Goal: Information Seeking & Learning: Learn about a topic

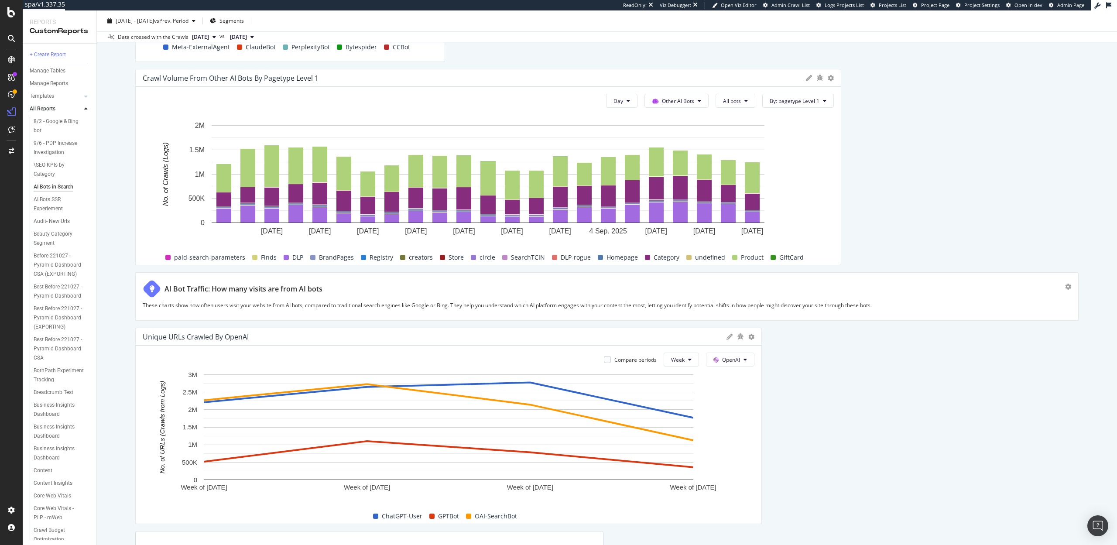
scroll to position [1792, 0]
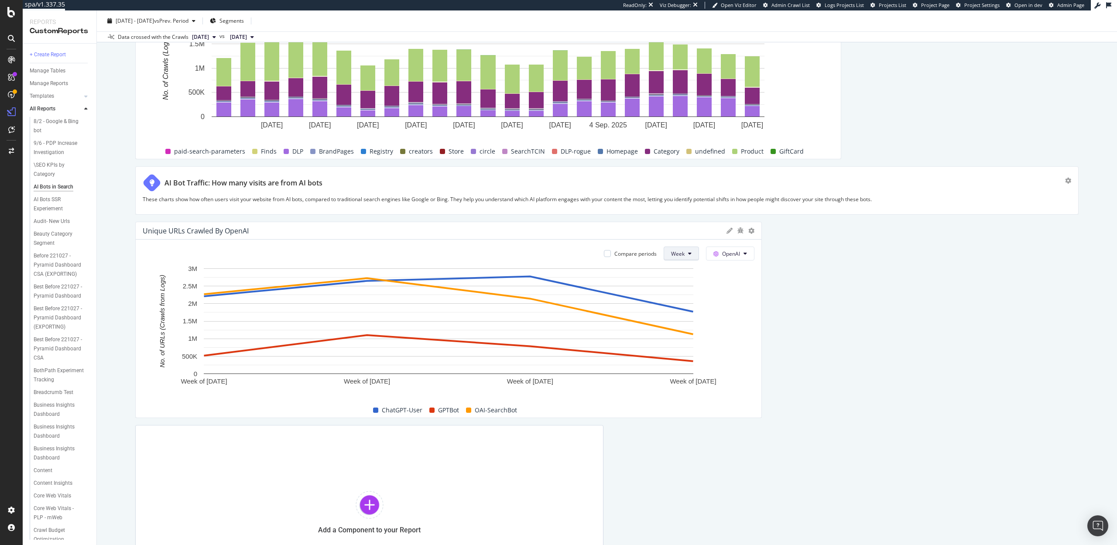
click at [671, 252] on span "Week" at bounding box center [678, 253] width 14 height 7
click at [674, 268] on span "Day" at bounding box center [679, 271] width 16 height 8
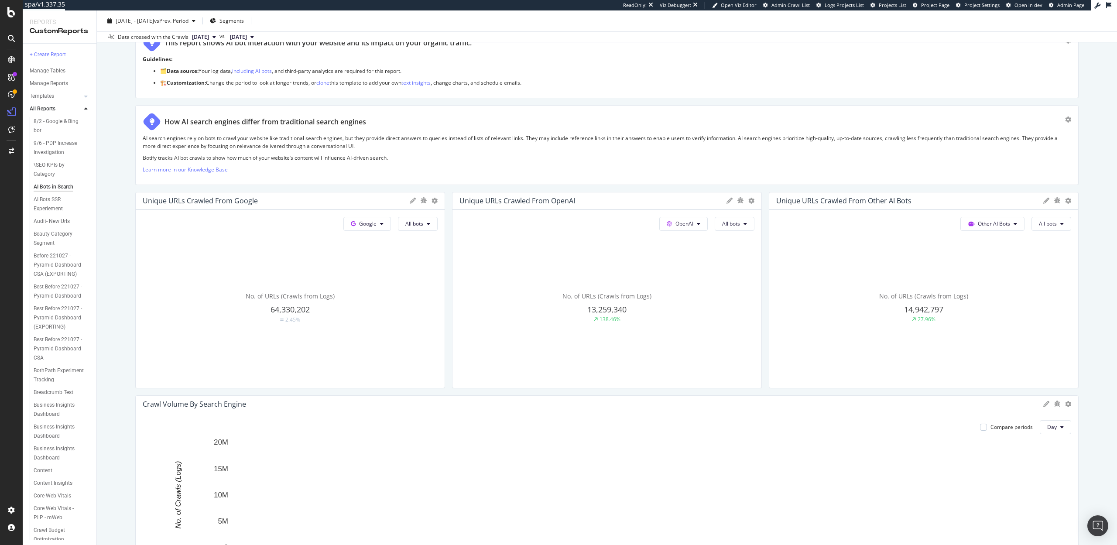
scroll to position [0, 0]
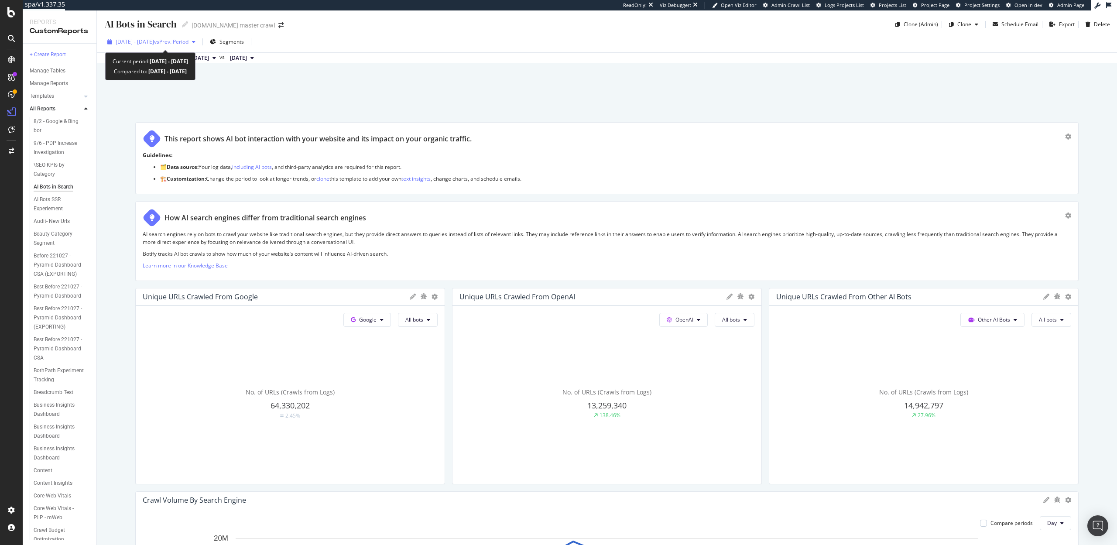
click at [154, 41] on span "2025 Aug. 19th - Sep. 10th" at bounding box center [135, 41] width 38 height 7
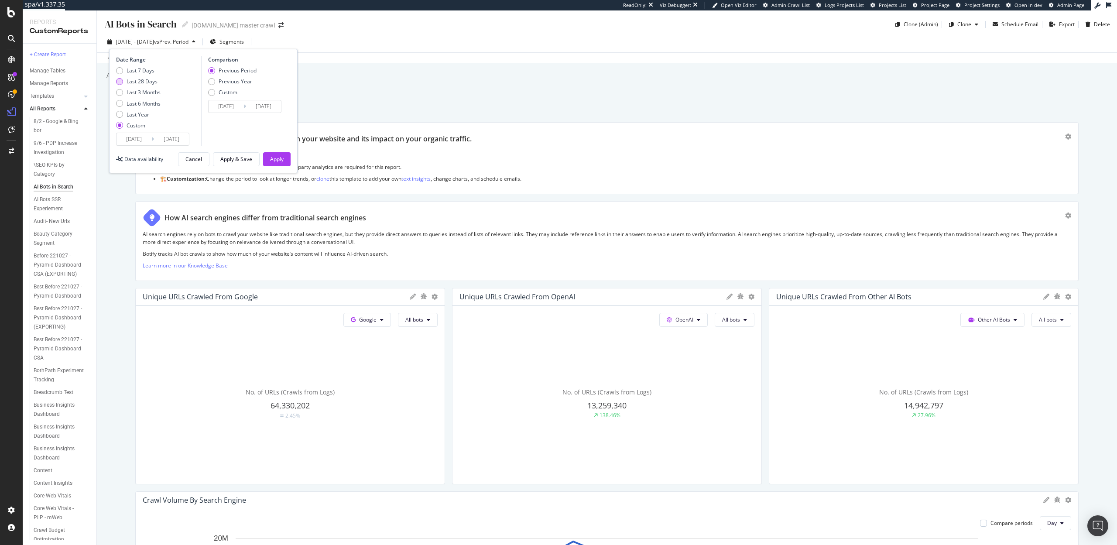
click at [145, 80] on div "Last 28 Days" at bounding box center [141, 81] width 31 height 7
type input "2025/08/21"
type input "[DATE]"
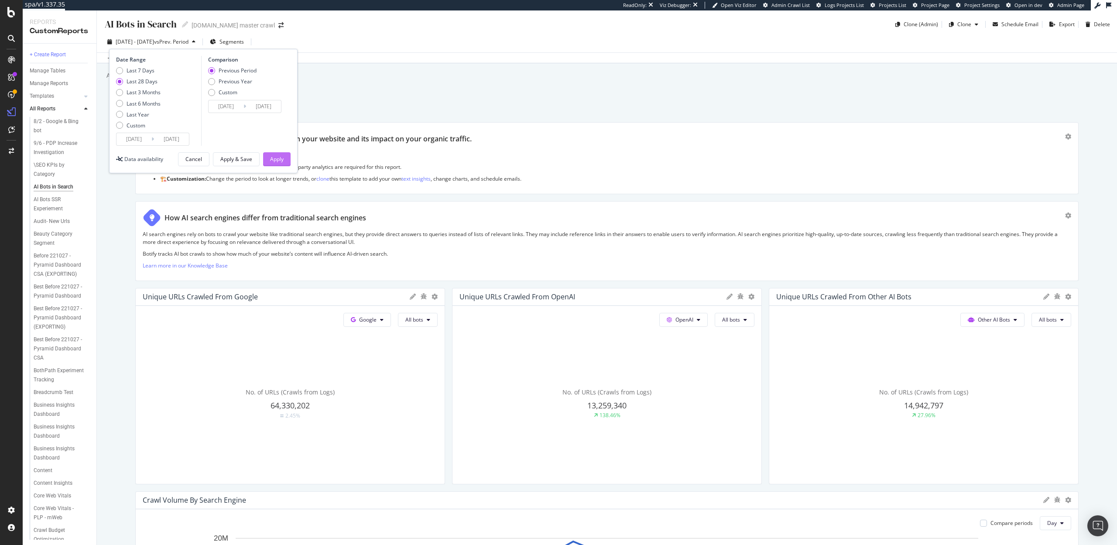
click at [284, 157] on button "Apply" at bounding box center [276, 159] width 27 height 14
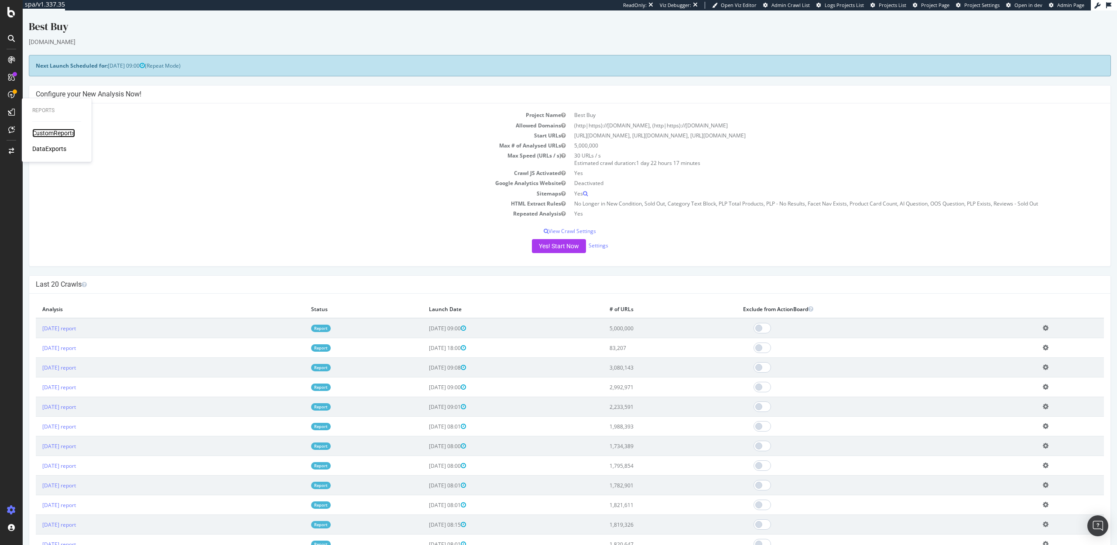
click at [35, 132] on div "CustomReports" at bounding box center [53, 133] width 43 height 9
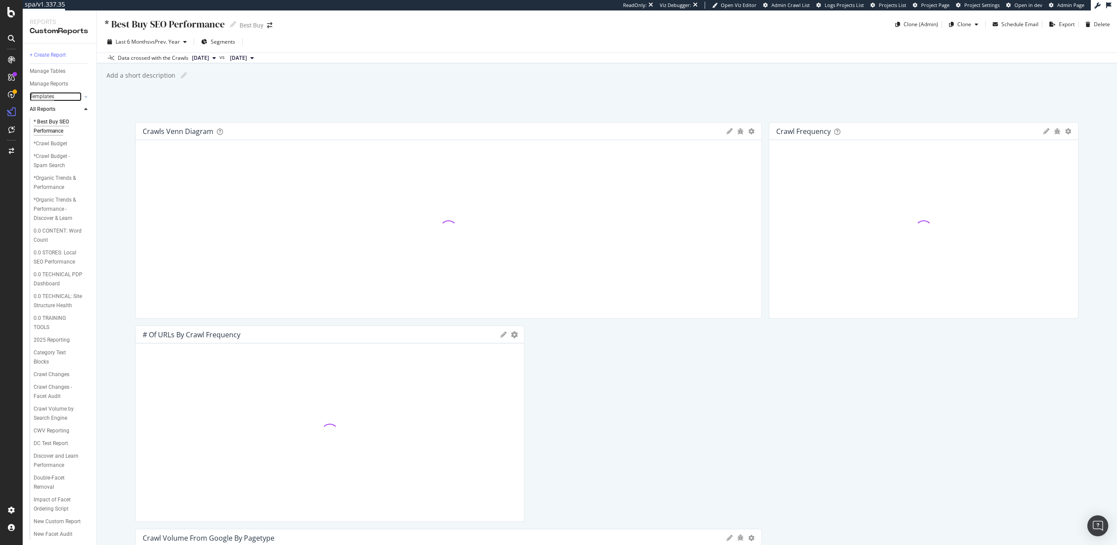
click at [47, 95] on div "Templates" at bounding box center [42, 96] width 24 height 9
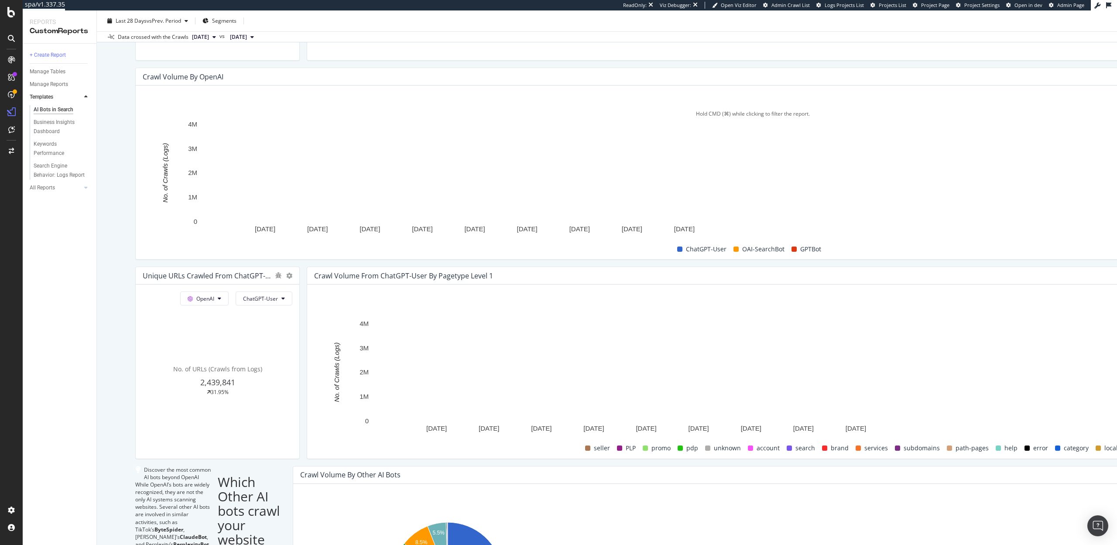
scroll to position [862, 0]
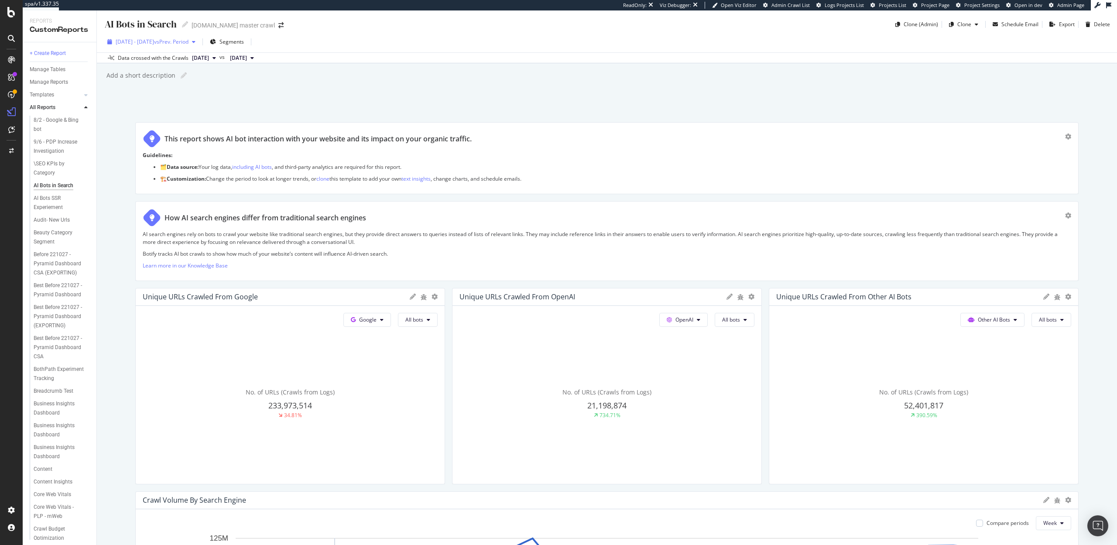
scroll to position [517, 0]
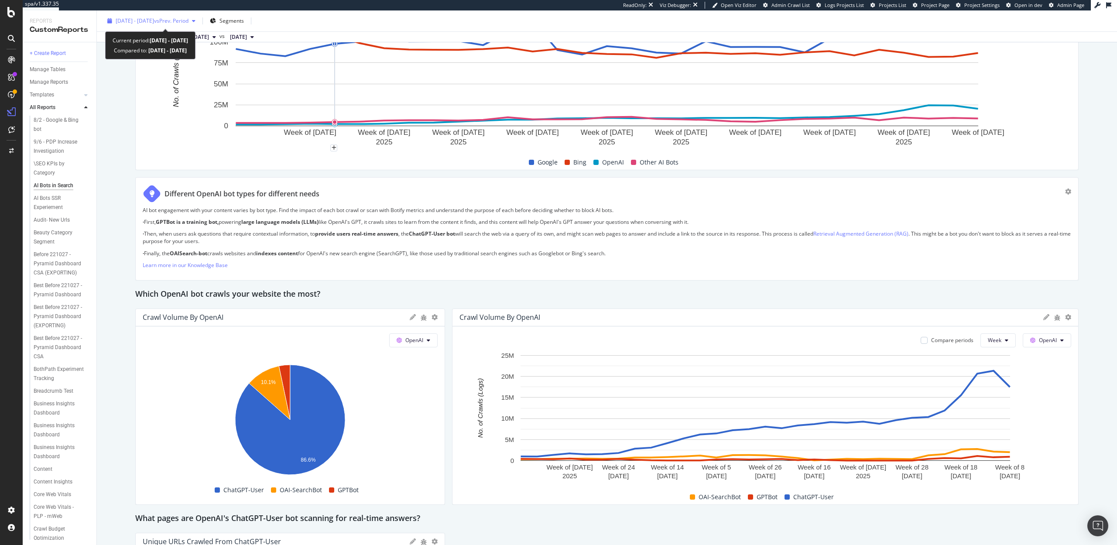
click at [182, 20] on span "vs Prev. Period" at bounding box center [171, 20] width 34 height 7
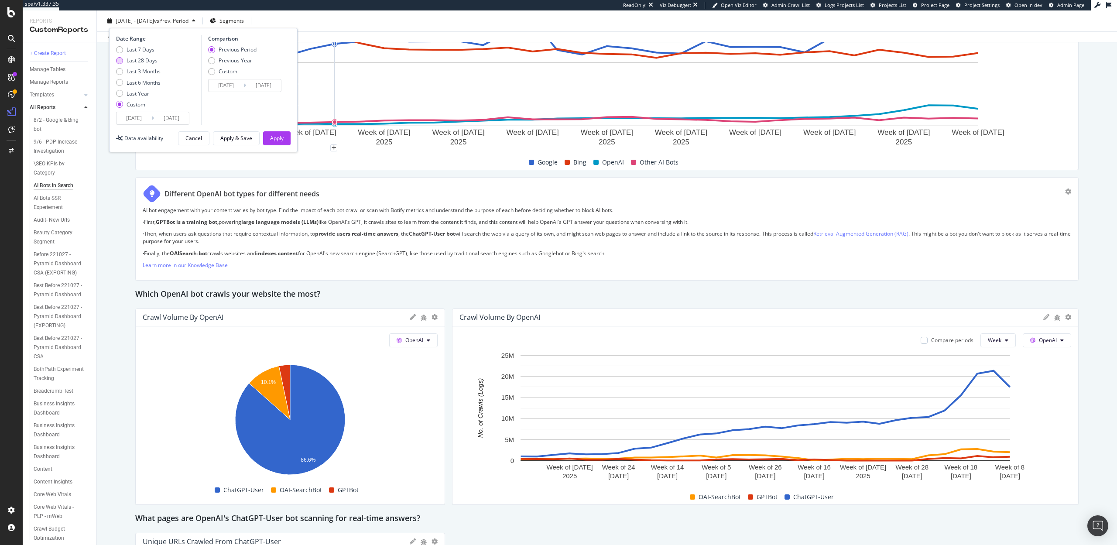
click at [138, 59] on div "Last 28 Days" at bounding box center [141, 60] width 31 height 7
type input "2025/08/21"
type input "2025/09/17"
type input "2025/07/24"
type input "2025/08/20"
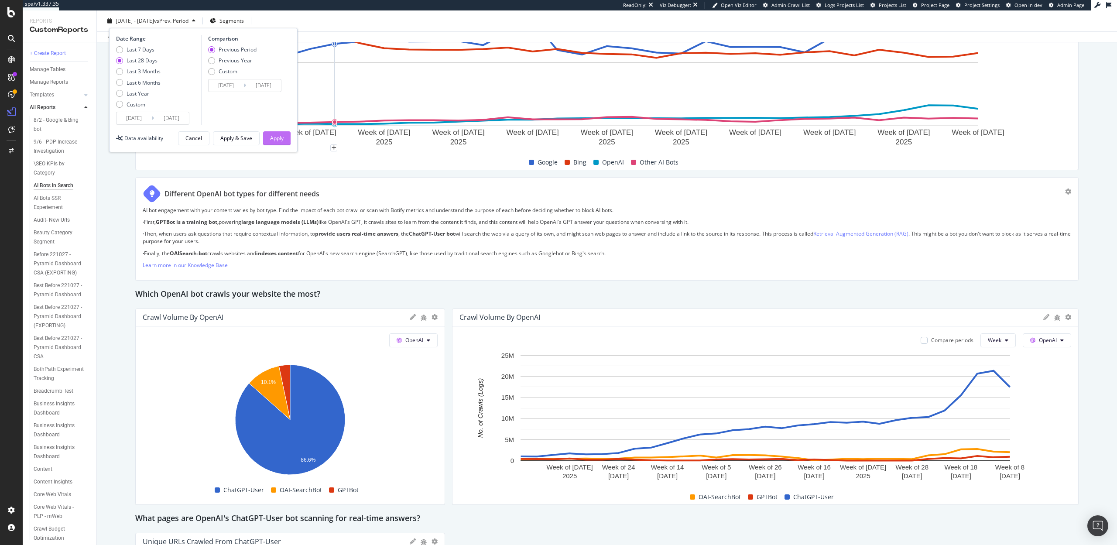
click at [276, 140] on div "Apply" at bounding box center [277, 137] width 14 height 7
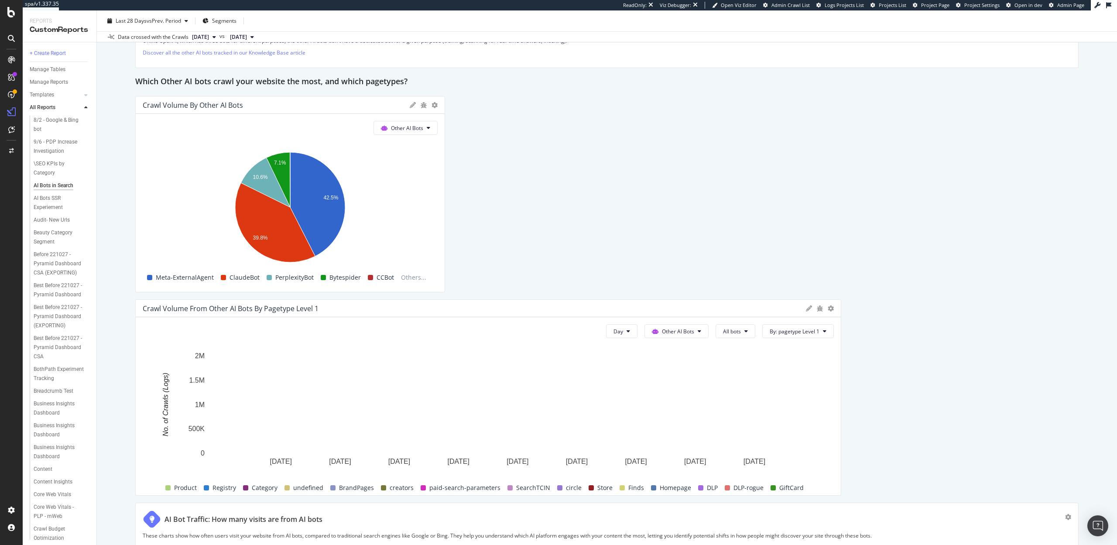
scroll to position [1544, 0]
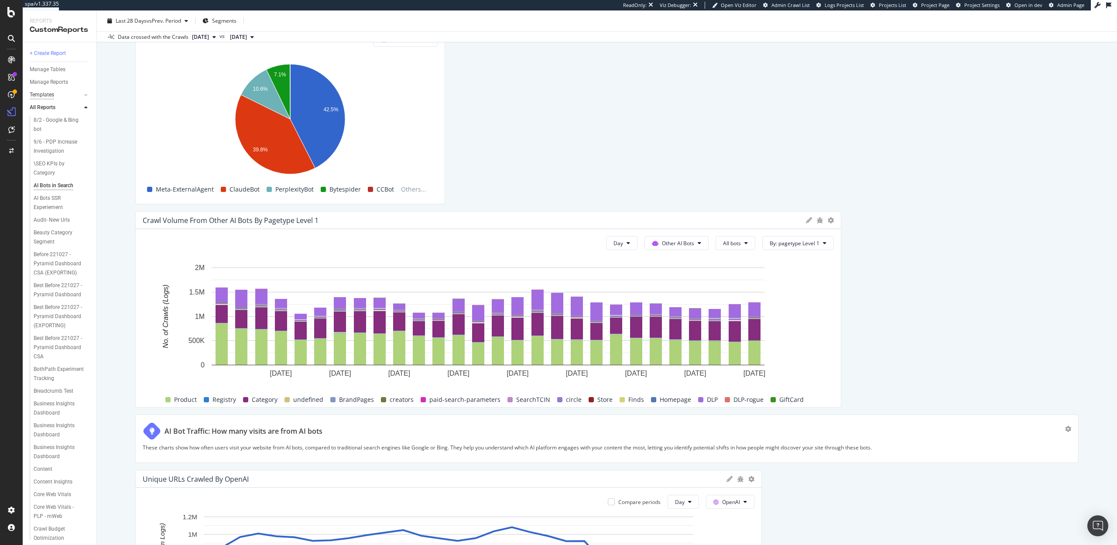
click at [43, 95] on div "Templates" at bounding box center [42, 94] width 24 height 9
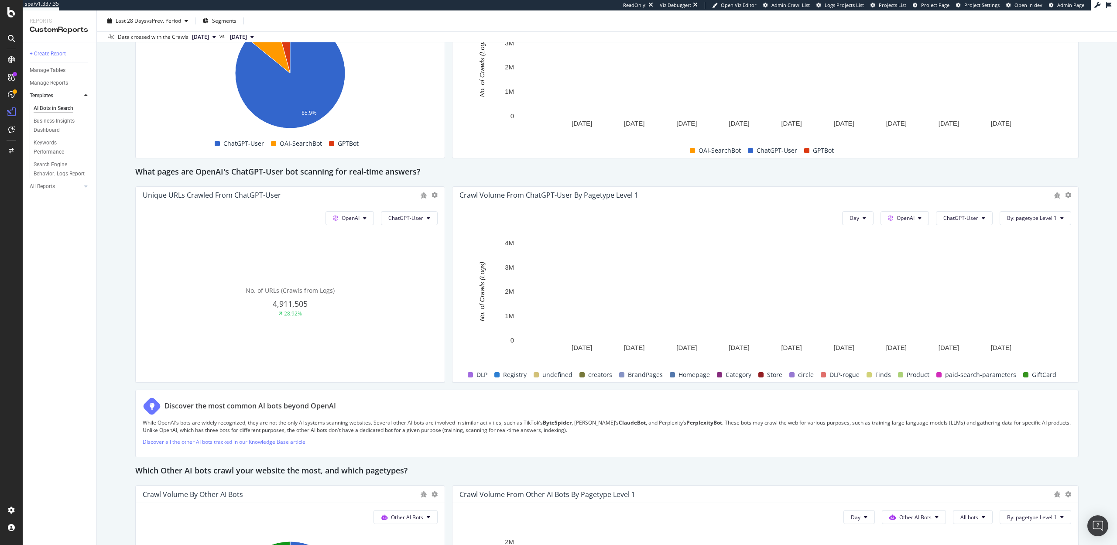
scroll to position [840, 0]
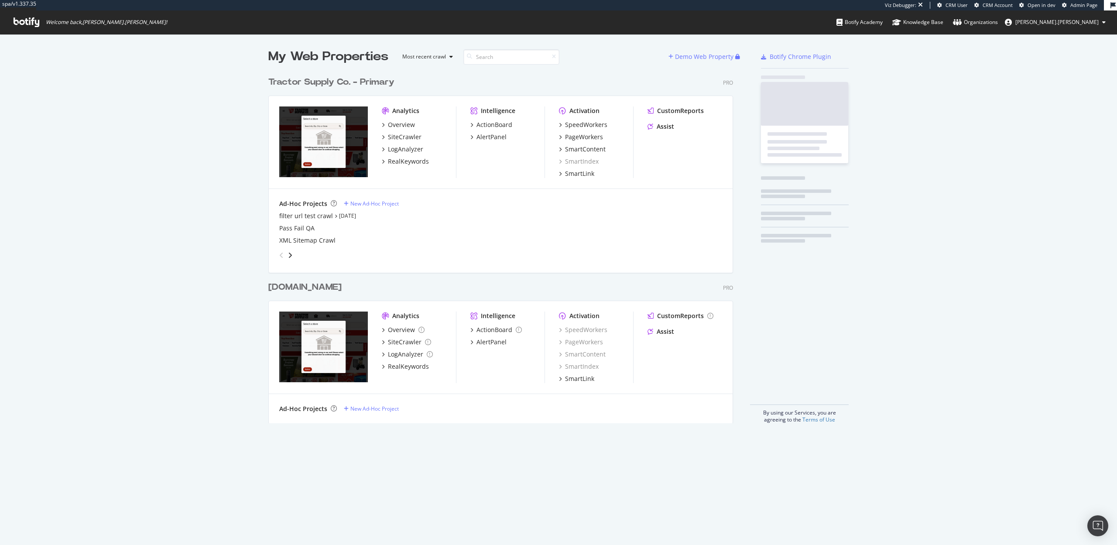
scroll to position [358, 471]
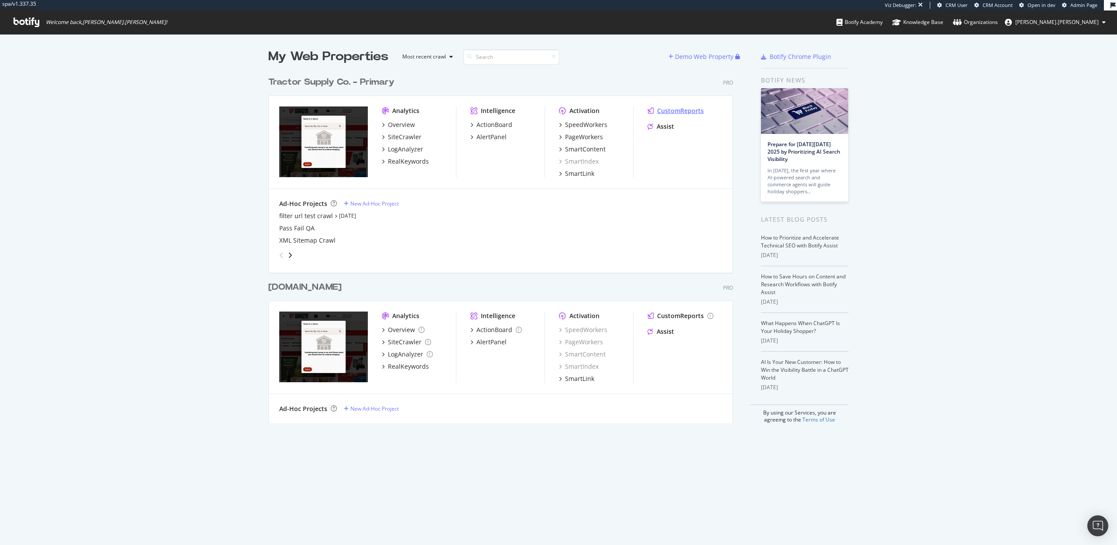
click at [675, 111] on div "CustomReports" at bounding box center [680, 110] width 47 height 9
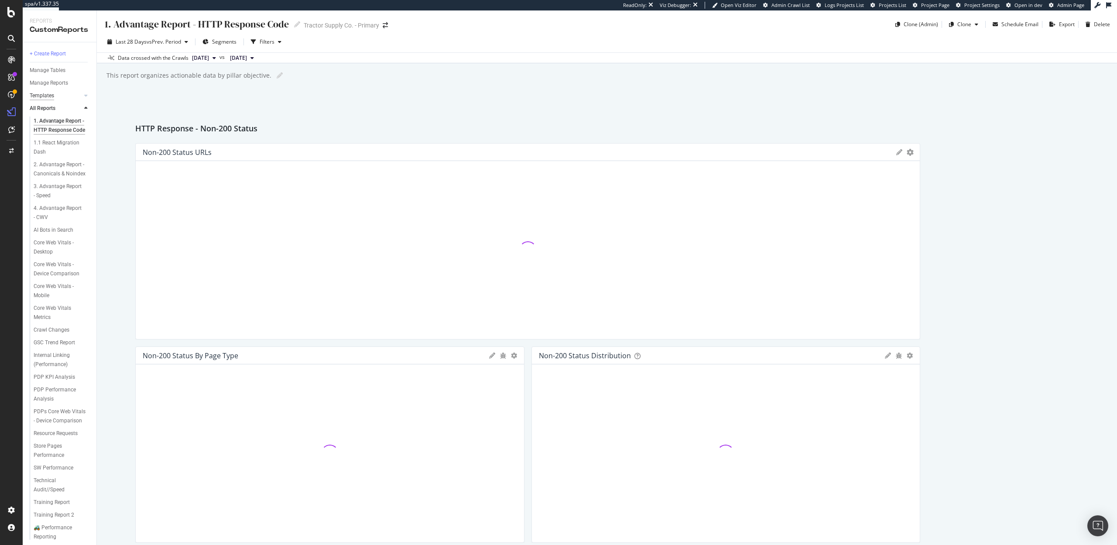
click at [47, 92] on div "Templates" at bounding box center [42, 95] width 24 height 9
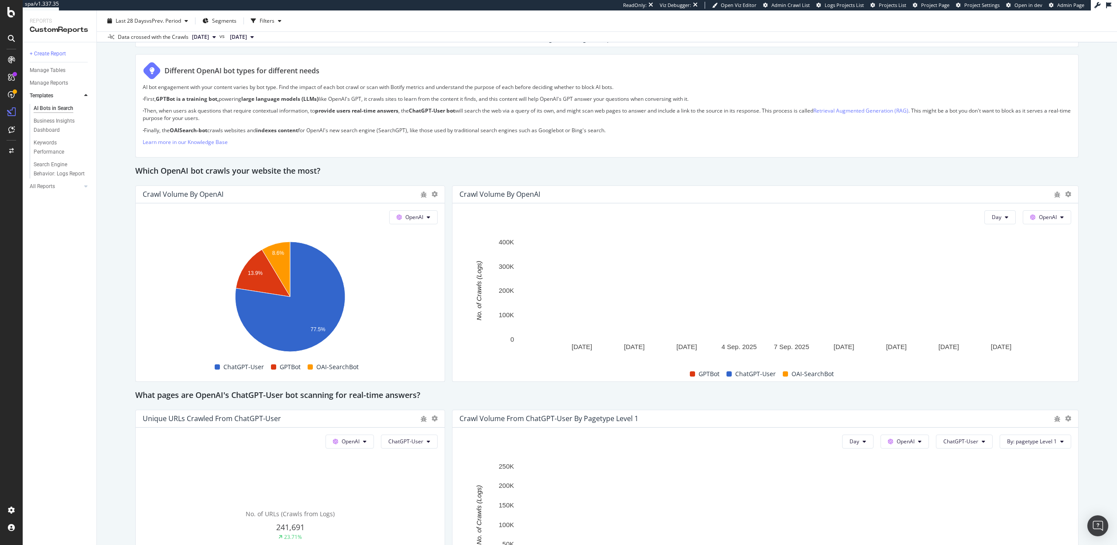
scroll to position [700, 0]
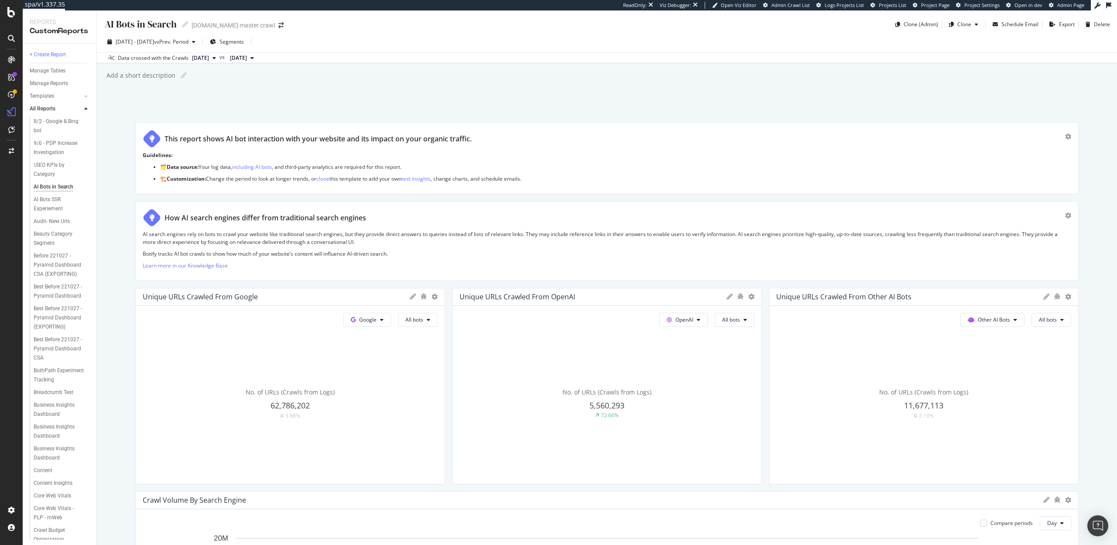
scroll to position [637, 0]
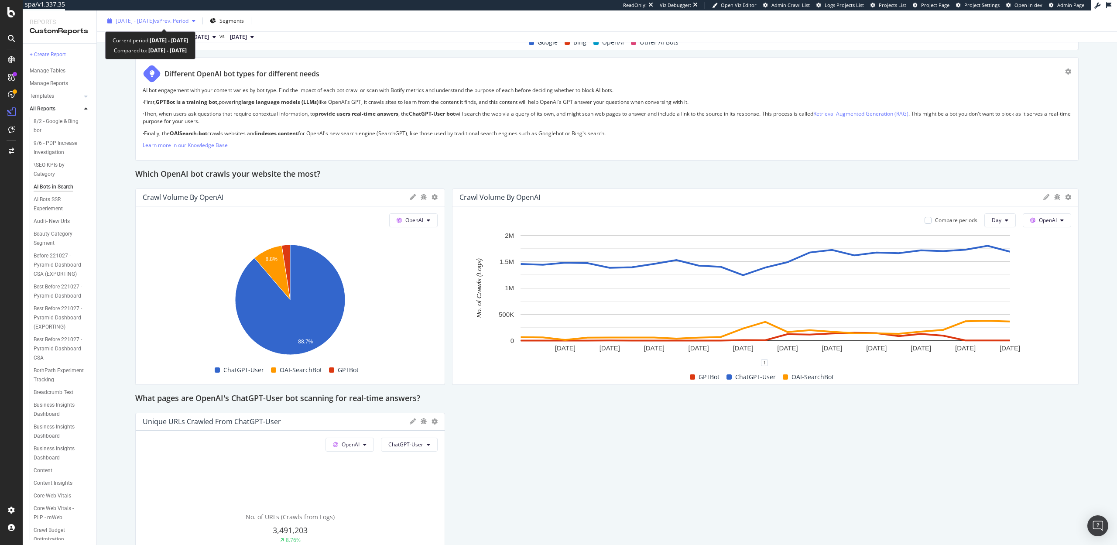
click at [154, 22] on span "[DATE] - [DATE]" at bounding box center [135, 20] width 38 height 7
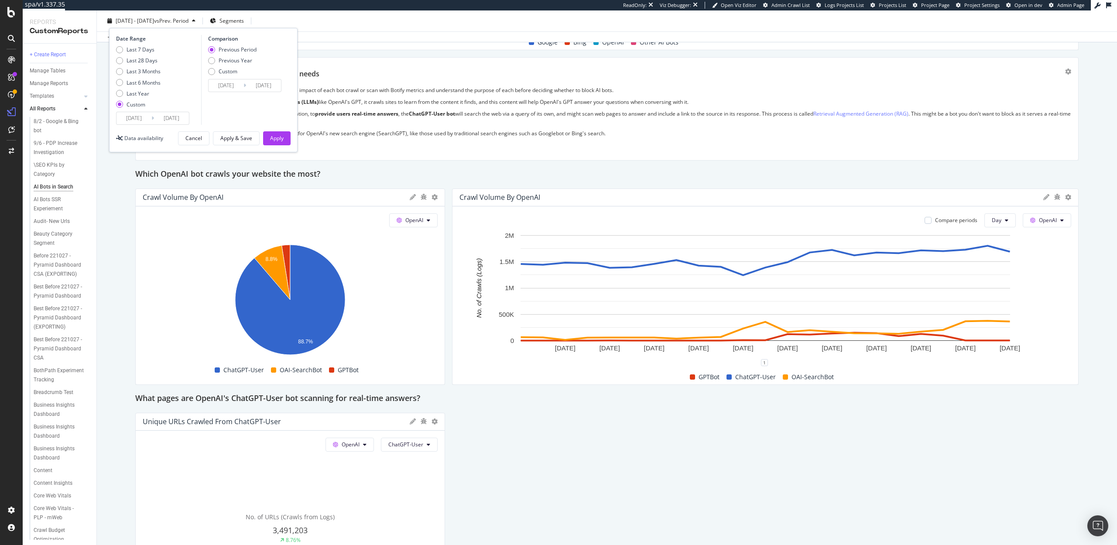
click at [140, 118] on input "[DATE]" at bounding box center [133, 118] width 35 height 12
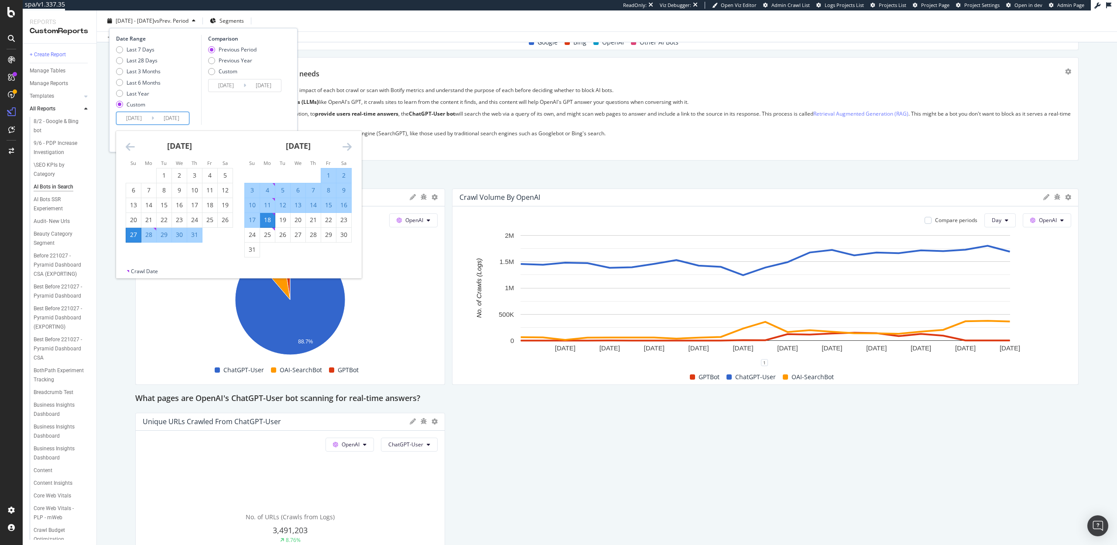
click at [346, 149] on icon "Move forward to switch to the next month." at bounding box center [346, 146] width 9 height 10
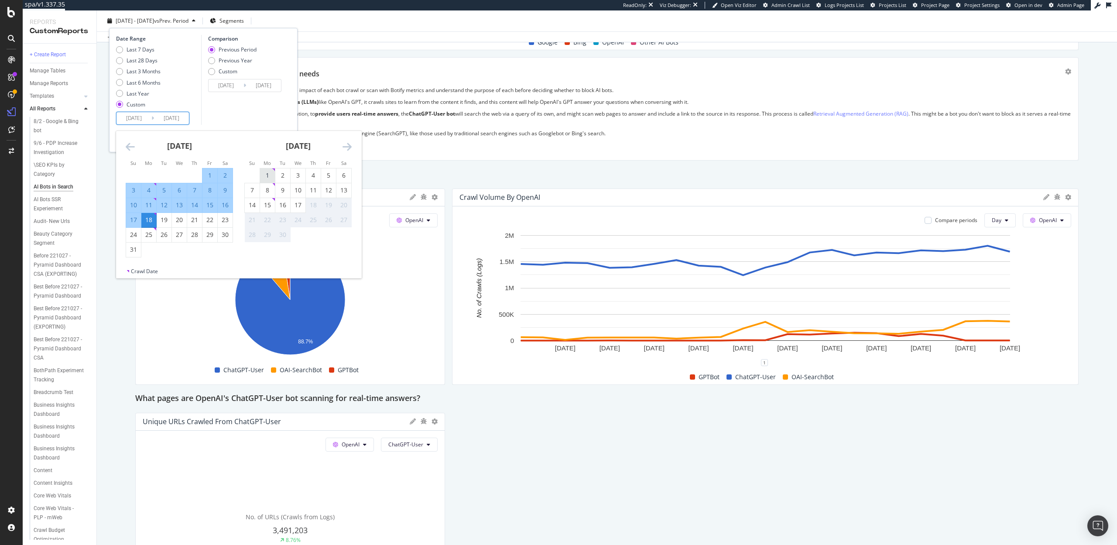
click at [268, 177] on div "1" at bounding box center [267, 175] width 15 height 9
type input "[DATE]"
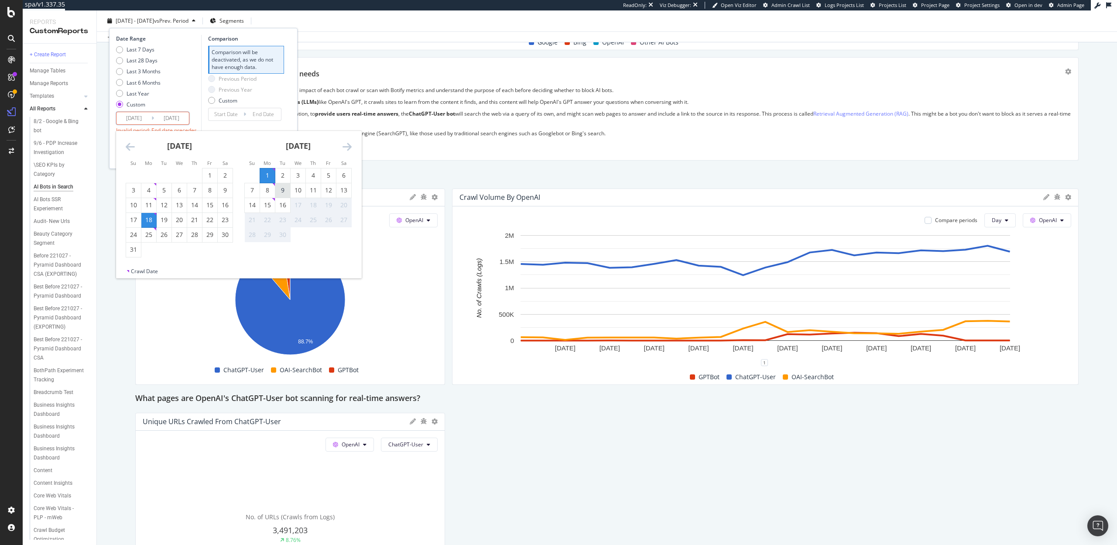
click at [280, 187] on div "9" at bounding box center [282, 190] width 15 height 9
type input "[DATE]"
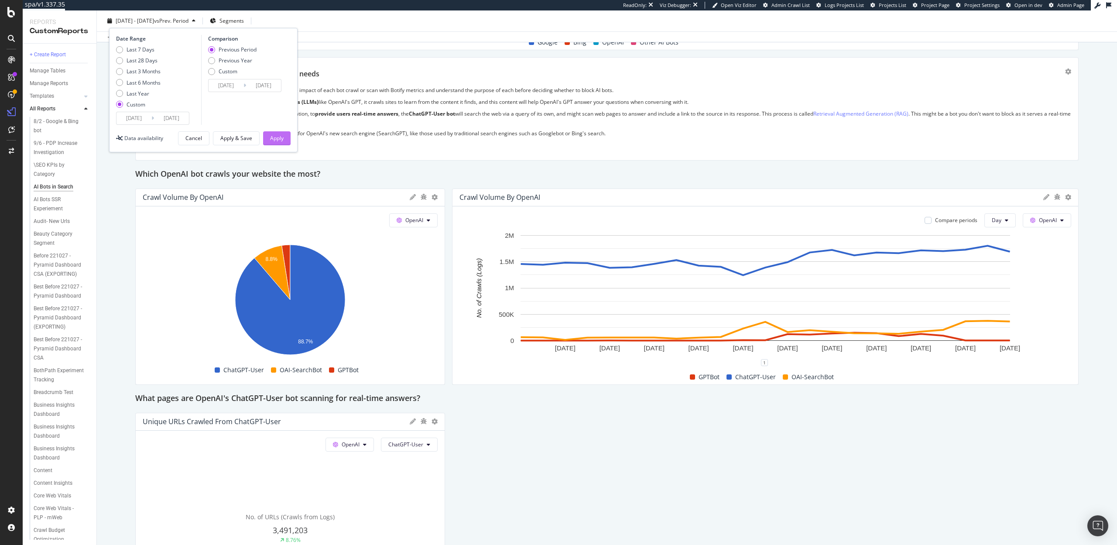
click at [277, 135] on div "Apply" at bounding box center [277, 137] width 14 height 7
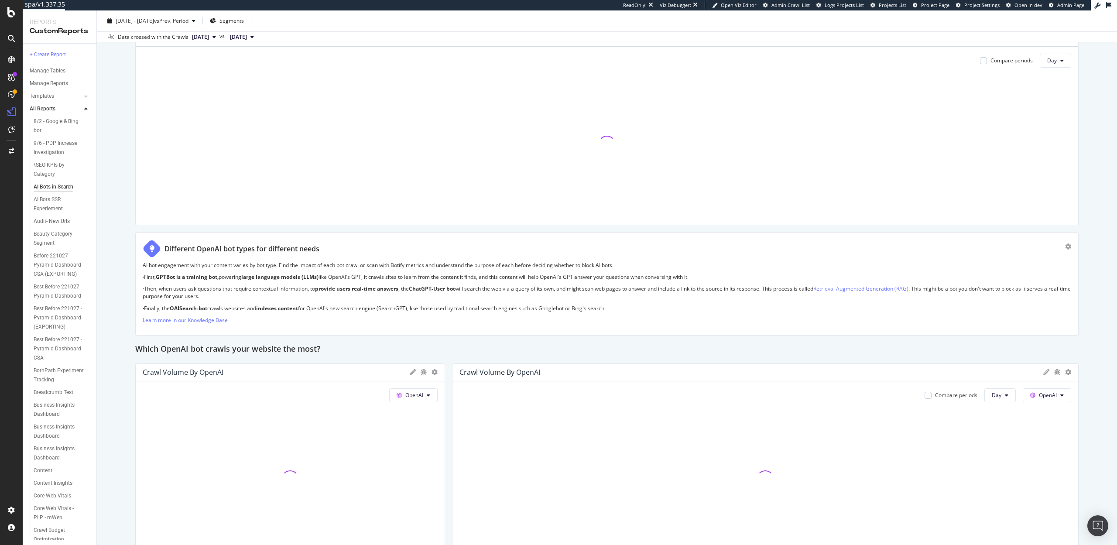
scroll to position [642, 0]
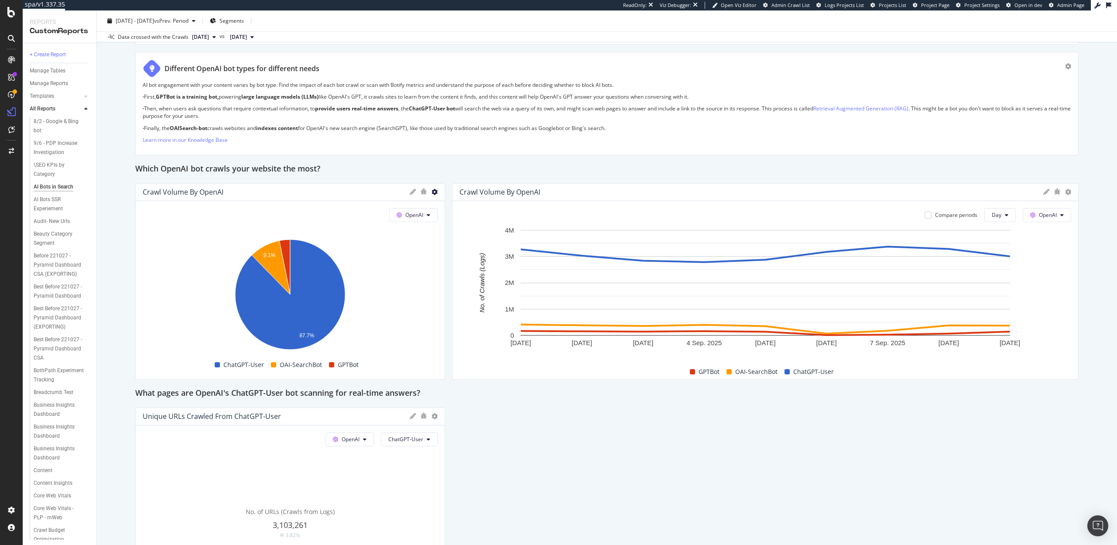
click at [434, 192] on icon at bounding box center [434, 192] width 6 height 6
click at [457, 268] on span "Table" at bounding box center [485, 270] width 65 height 8
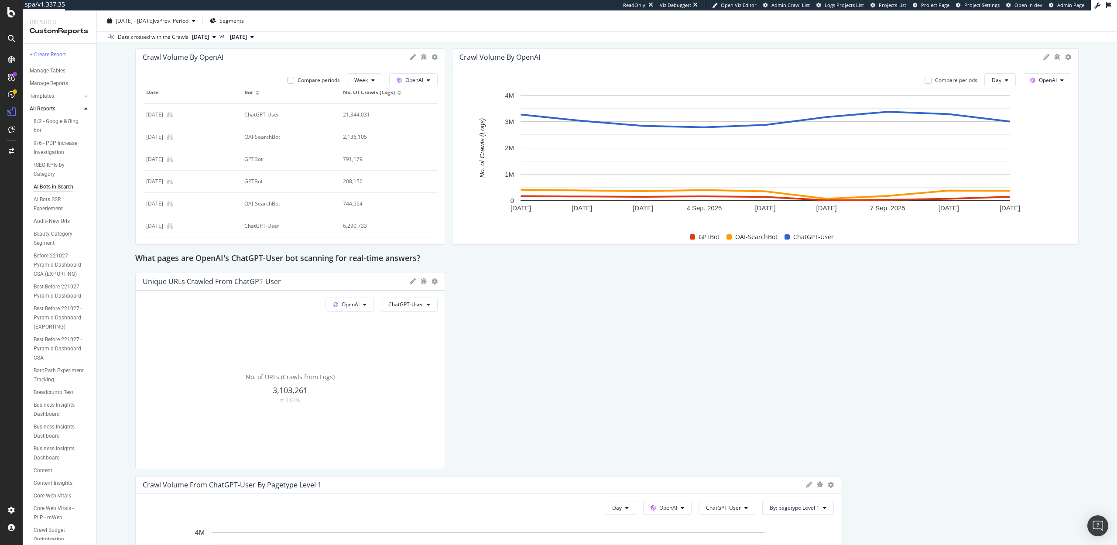
scroll to position [0, 0]
click at [433, 58] on icon at bounding box center [434, 57] width 6 height 6
click at [458, 116] on span "Pie" at bounding box center [485, 119] width 65 height 8
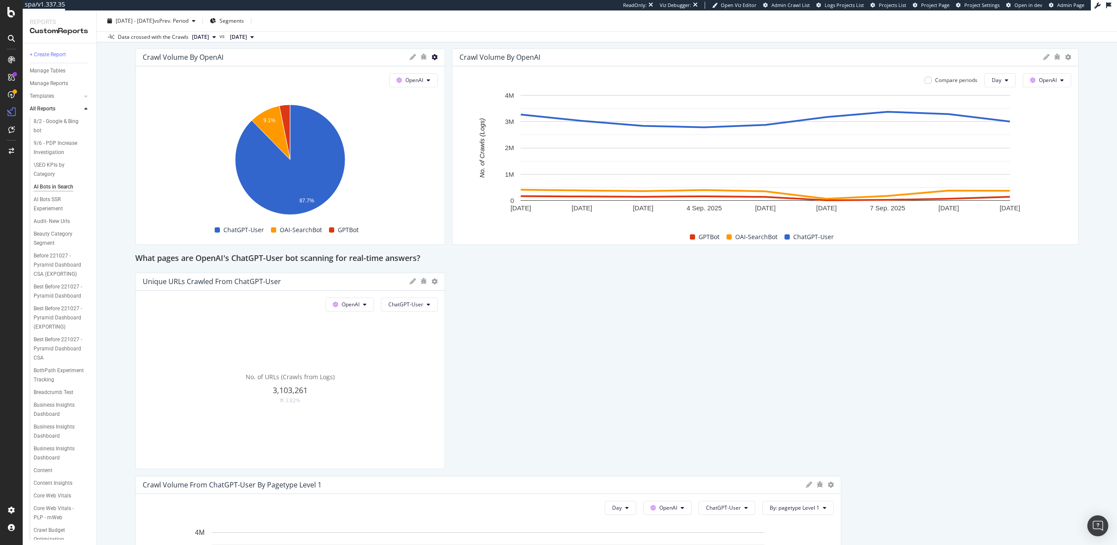
click at [435, 55] on icon at bounding box center [434, 57] width 6 height 6
click at [452, 75] on div "Trend" at bounding box center [478, 70] width 93 height 13
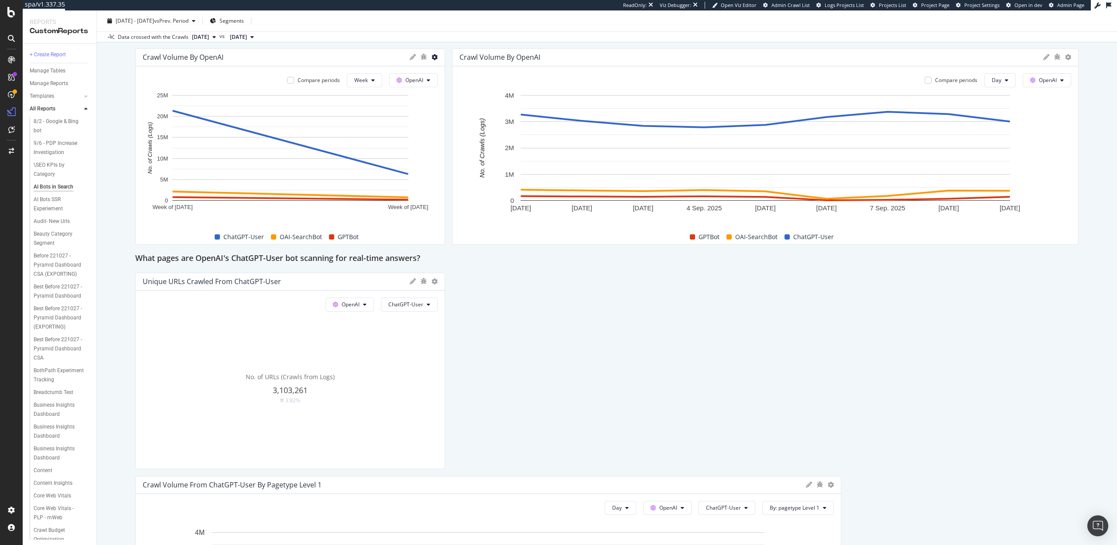
click at [433, 58] on icon at bounding box center [434, 57] width 6 height 6
click at [459, 115] on span "Pie" at bounding box center [485, 119] width 65 height 8
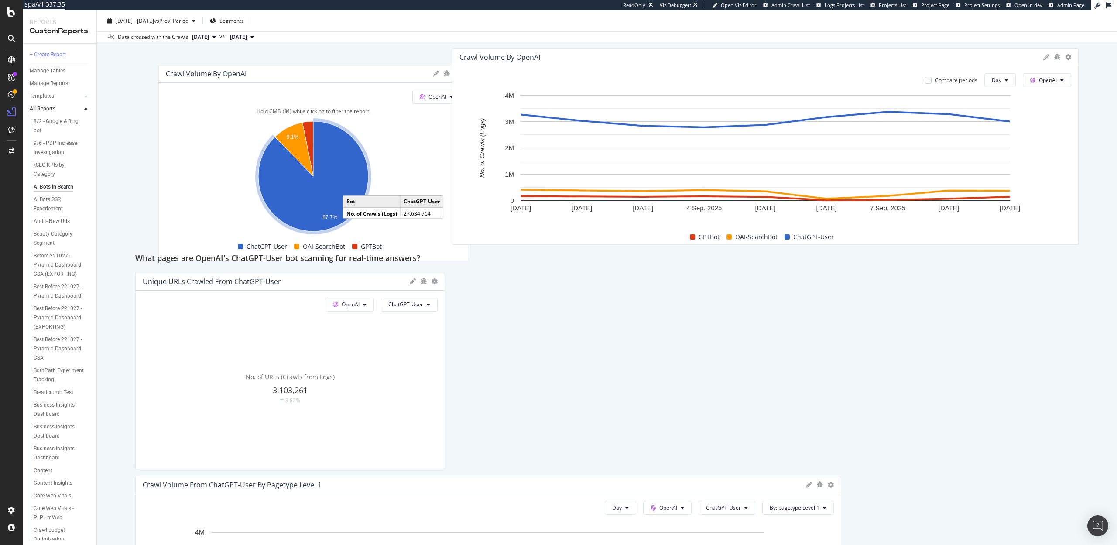
drag, startPoint x: 321, startPoint y: 171, endPoint x: 329, endPoint y: 180, distance: 11.7
click at [329, 180] on icon "A chart." at bounding box center [313, 176] width 110 height 110
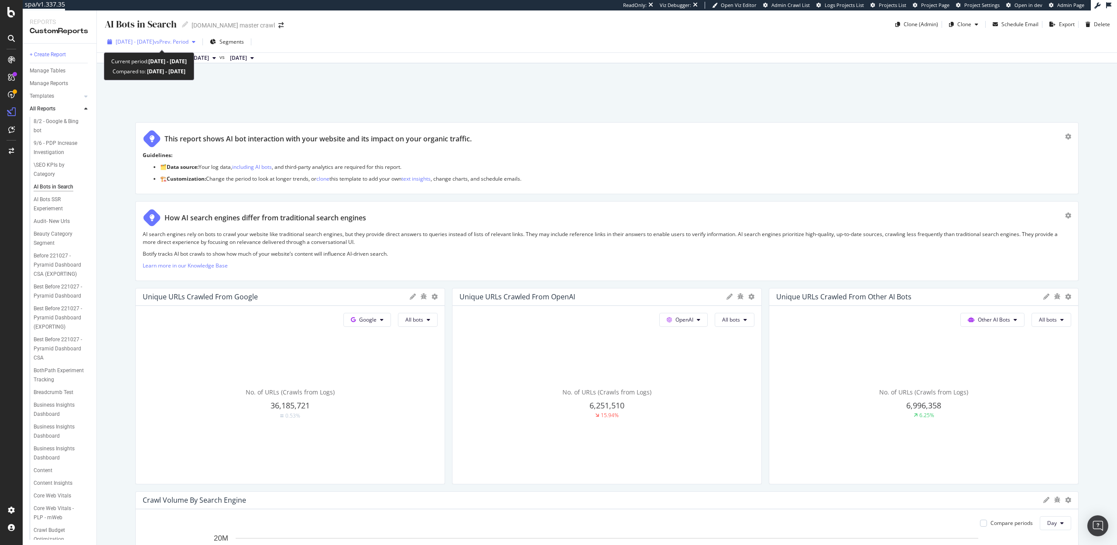
click at [154, 40] on span "[DATE] - [DATE]" at bounding box center [135, 41] width 38 height 7
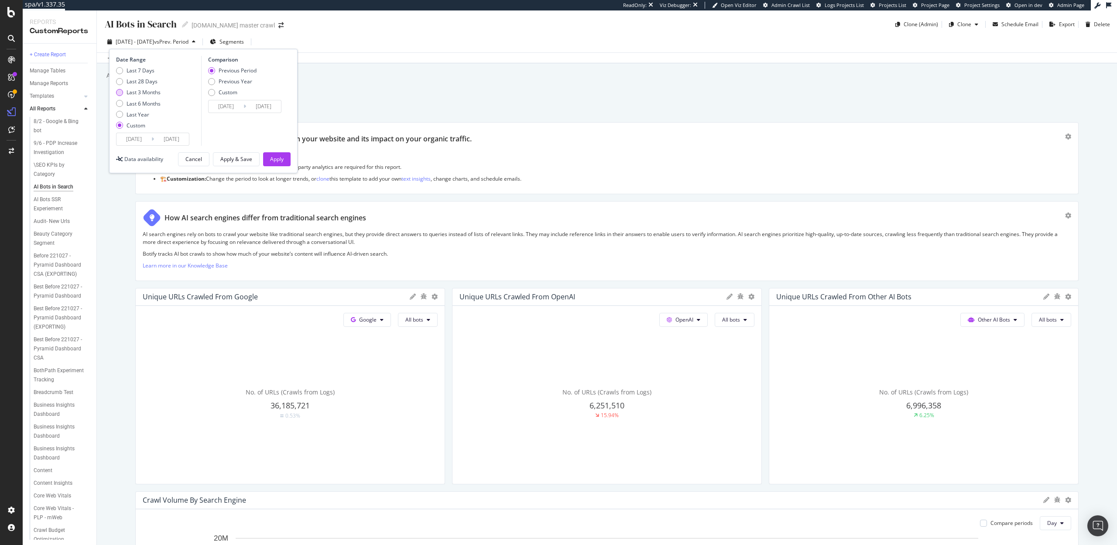
click at [146, 89] on div "Last 3 Months" at bounding box center [143, 92] width 34 height 7
type input "[DATE]"
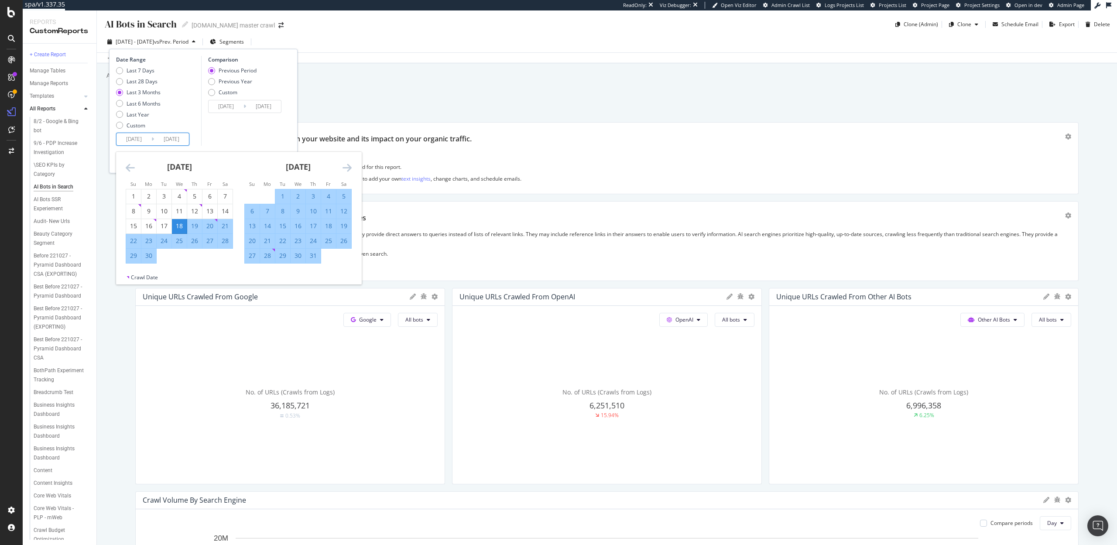
click at [138, 139] on input "[DATE]" at bounding box center [133, 139] width 35 height 12
click at [170, 213] on div "10" at bounding box center [164, 211] width 15 height 9
type input "[DATE]"
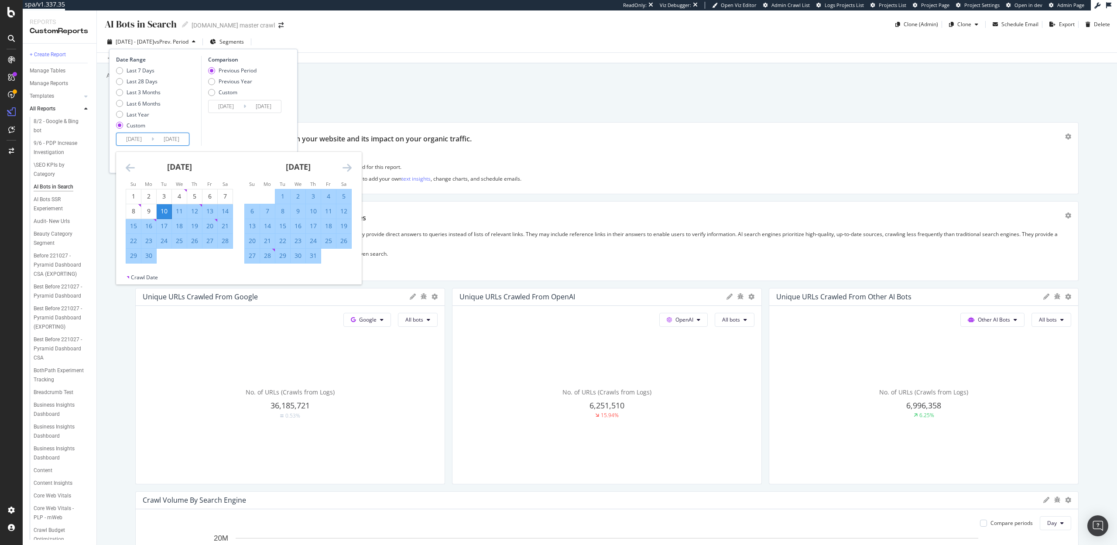
click at [349, 172] on icon "Move forward to switch to the next month." at bounding box center [346, 167] width 9 height 10
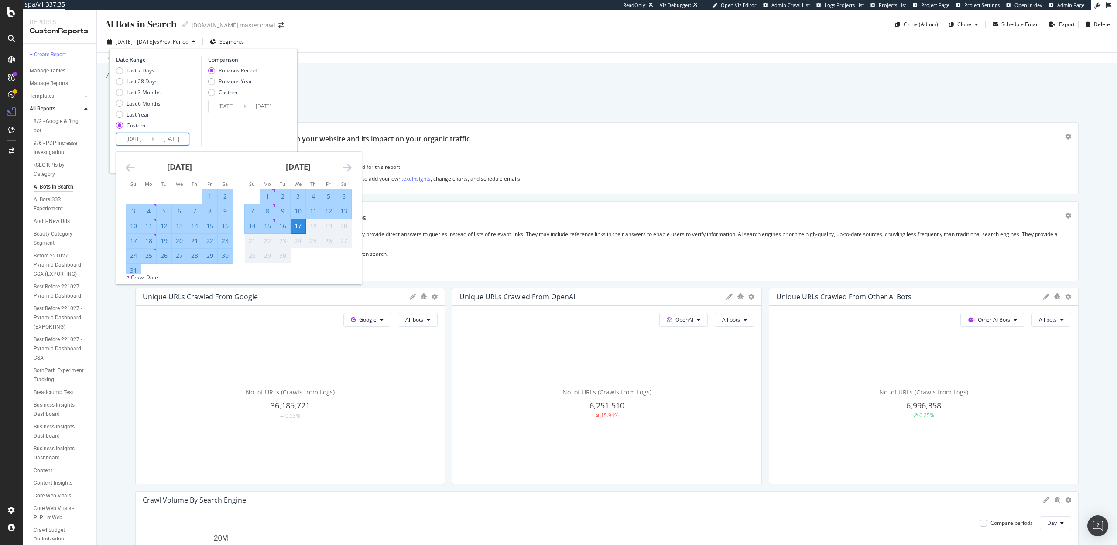
click at [299, 210] on div "10" at bounding box center [297, 211] width 15 height 9
type input "[DATE]"
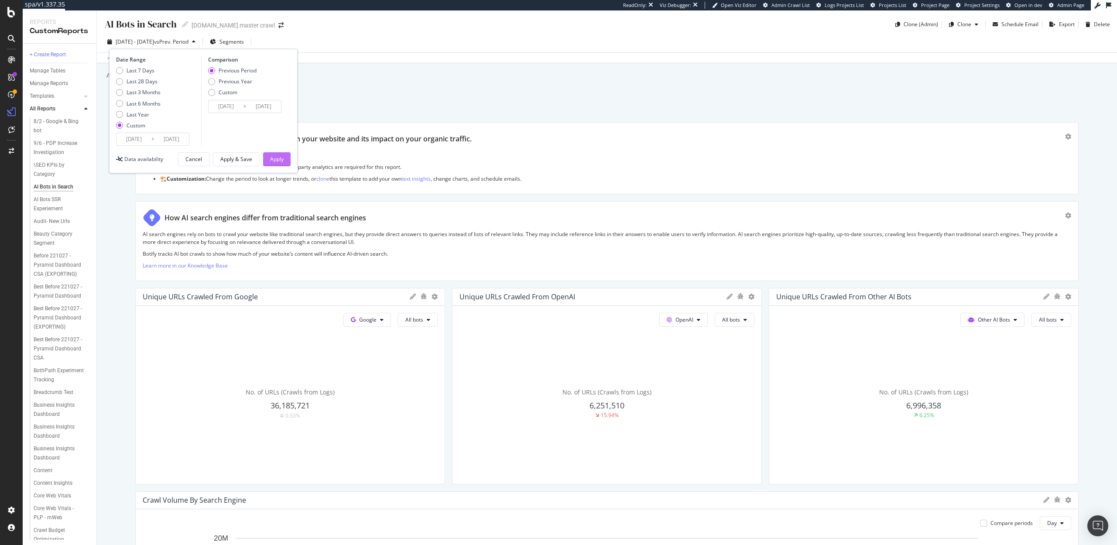
click at [287, 161] on button "Apply" at bounding box center [276, 159] width 27 height 14
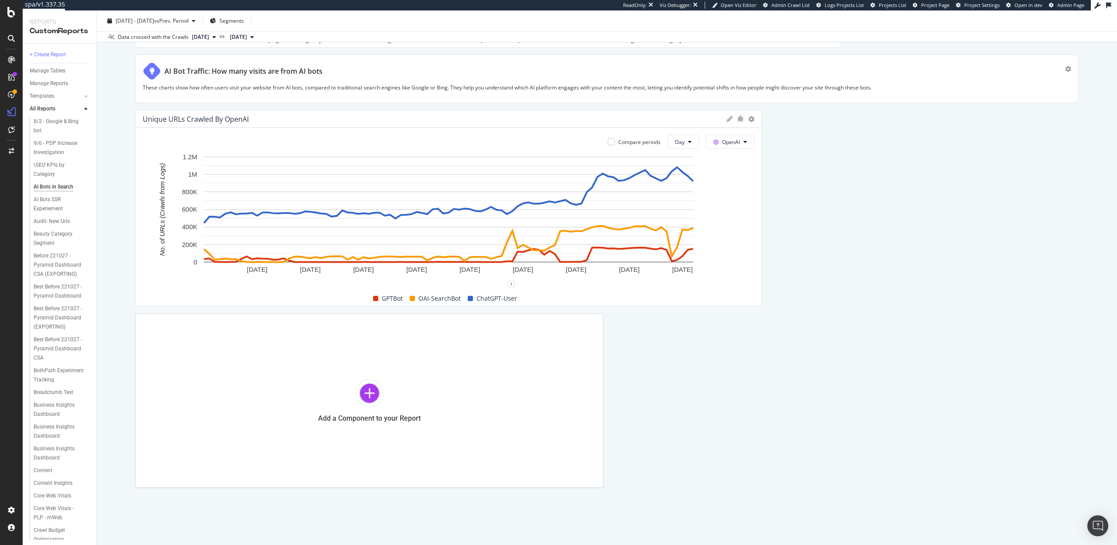
scroll to position [1916, 0]
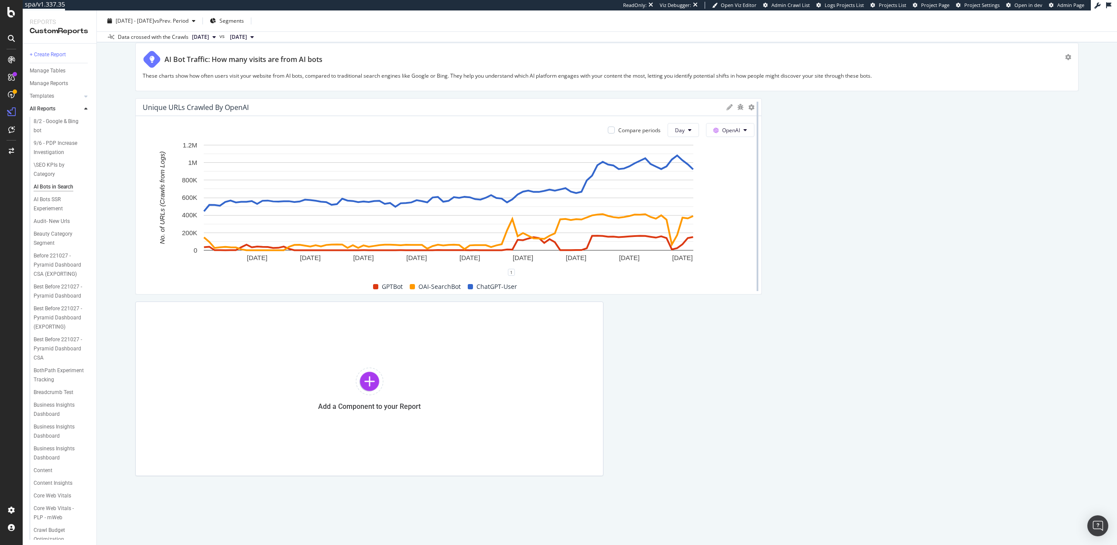
click at [753, 109] on div at bounding box center [757, 196] width 9 height 196
click at [750, 107] on icon at bounding box center [751, 107] width 6 height 6
click at [768, 180] on div "Table" at bounding box center [794, 185] width 93 height 13
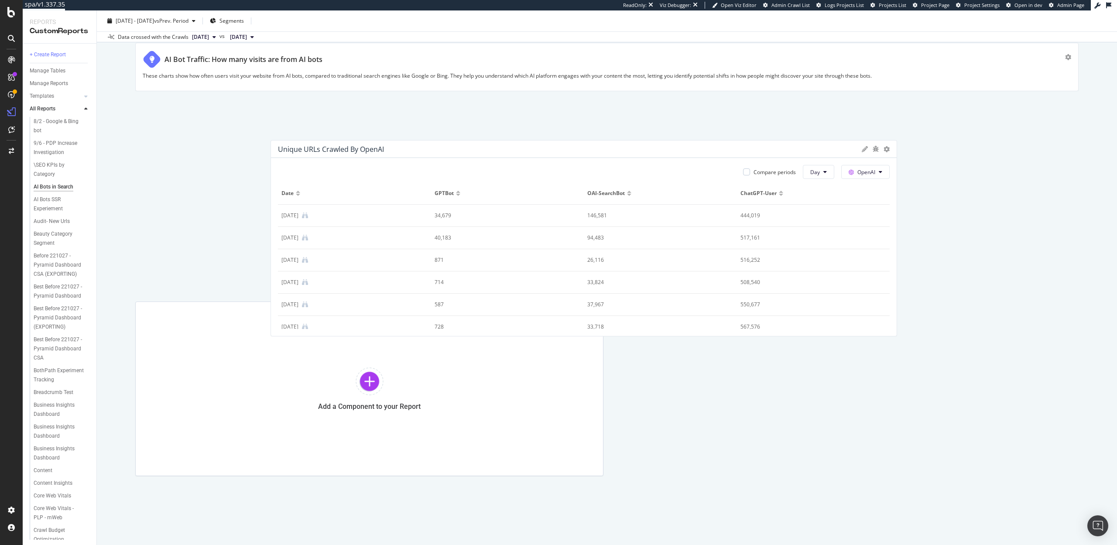
drag, startPoint x: 144, startPoint y: 171, endPoint x: 279, endPoint y: 212, distance: 141.0
click at [279, 212] on td "[DATE]" at bounding box center [354, 216] width 153 height 22
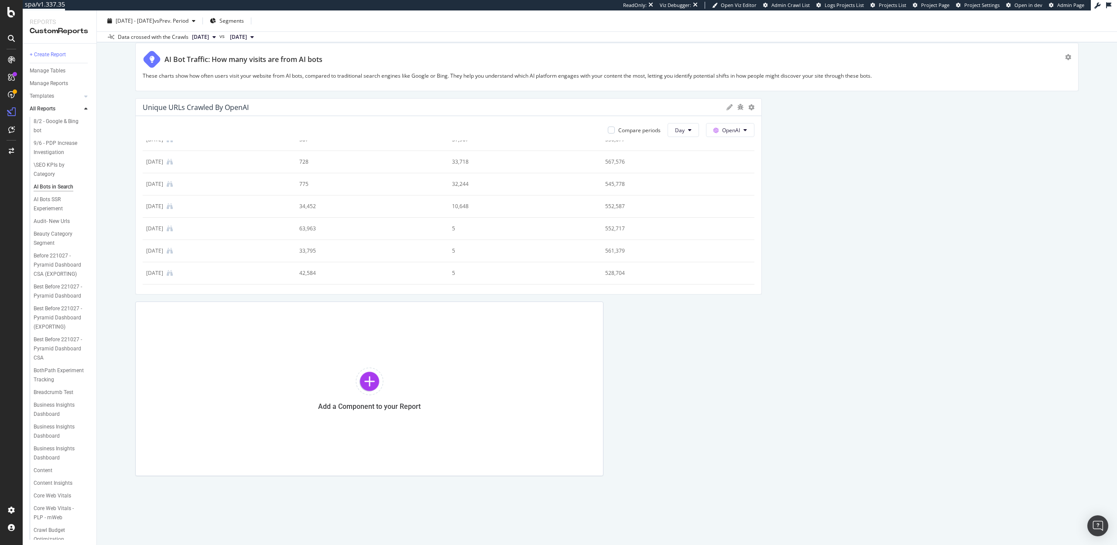
scroll to position [0, 0]
drag, startPoint x: 625, startPoint y: 173, endPoint x: 612, endPoint y: 174, distance: 12.7
click at [612, 174] on div "444,019" at bounding box center [670, 175] width 131 height 8
click at [618, 174] on div "444,019" at bounding box center [670, 174] width 131 height 8
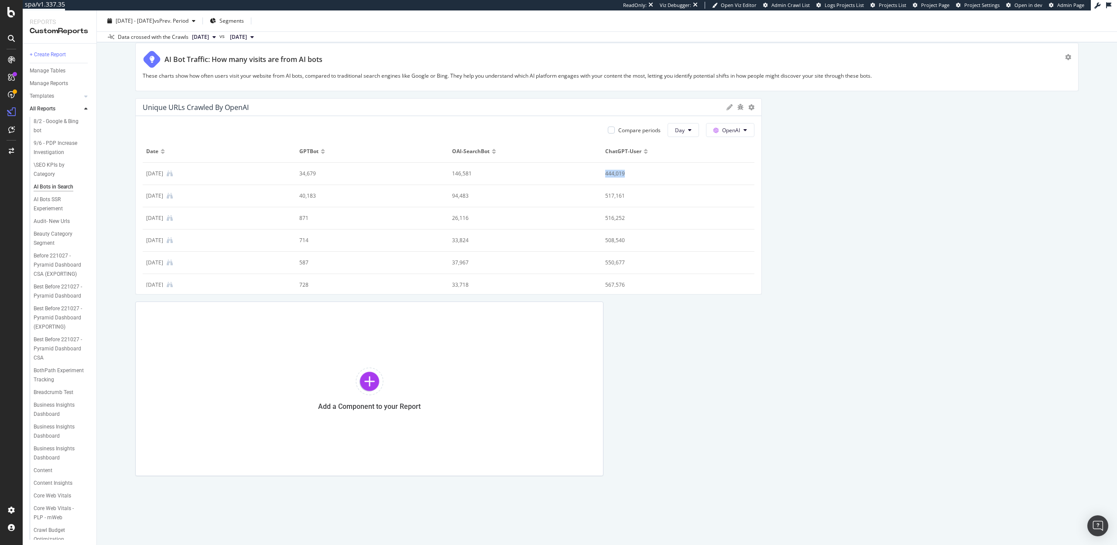
click at [618, 174] on div "444,019" at bounding box center [670, 174] width 131 height 8
click at [613, 170] on div "444,019" at bounding box center [670, 174] width 131 height 8
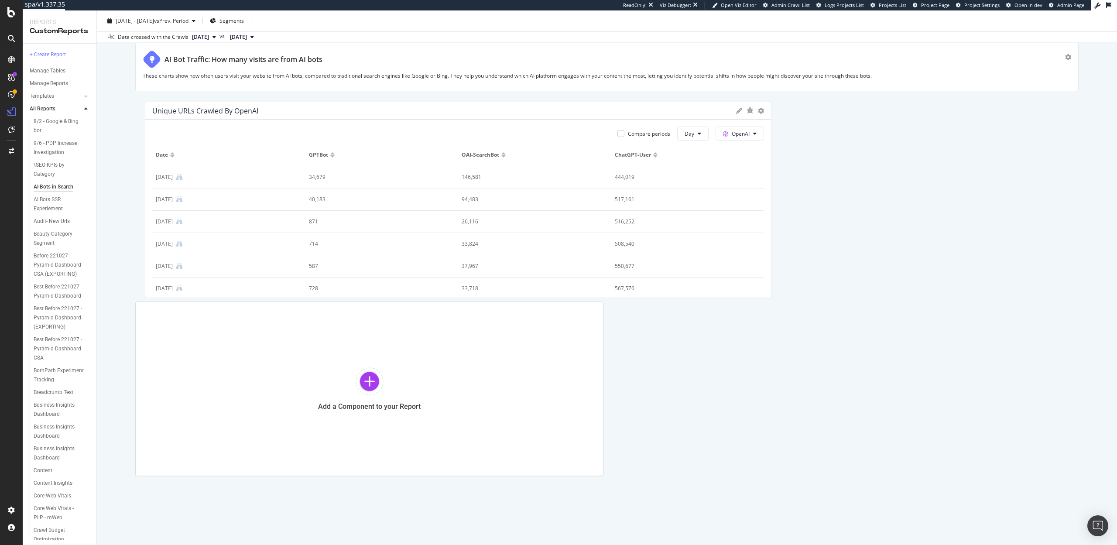
drag, startPoint x: 149, startPoint y: 173, endPoint x: 159, endPoint y: 177, distance: 10.2
click at [159, 177] on div "[DATE]" at bounding box center [164, 177] width 17 height 8
drag, startPoint x: 150, startPoint y: 162, endPoint x: 160, endPoint y: 167, distance: 10.5
click at [160, 167] on div "[DATE]" at bounding box center [164, 167] width 17 height 8
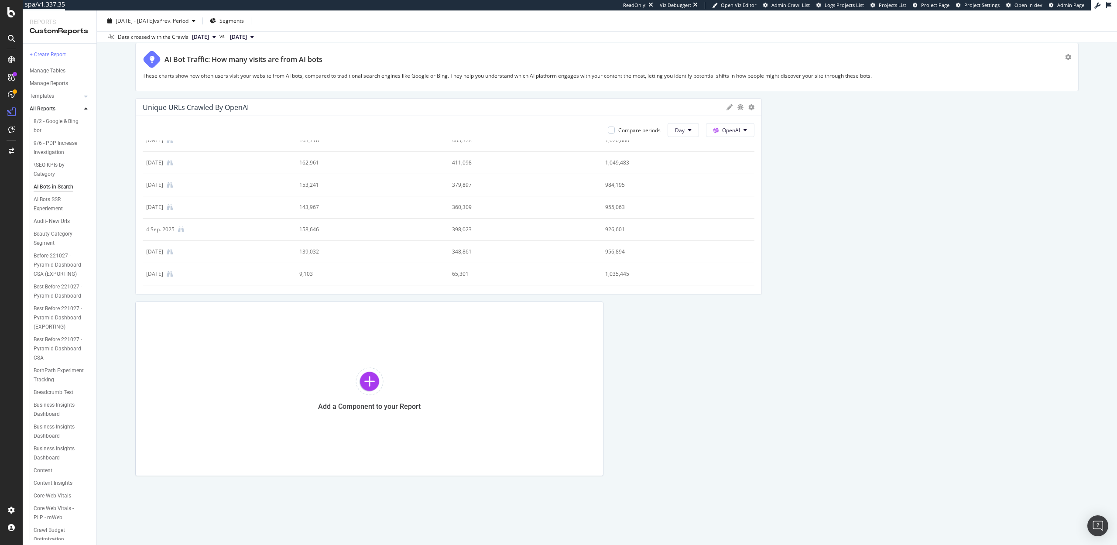
scroll to position [1852, 0]
click at [617, 167] on div "1,049,483" at bounding box center [670, 168] width 131 height 8
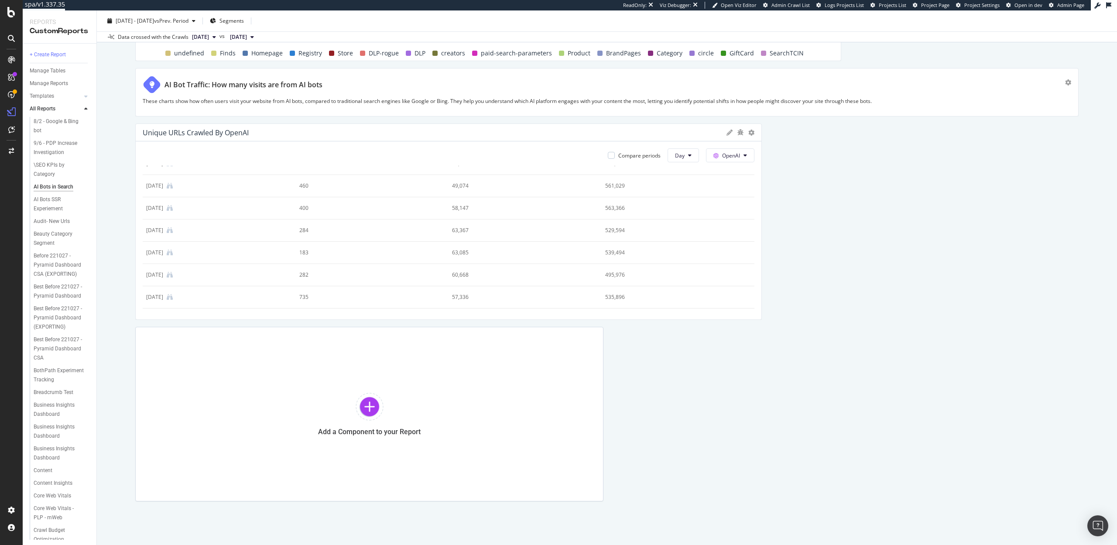
scroll to position [1882, 0]
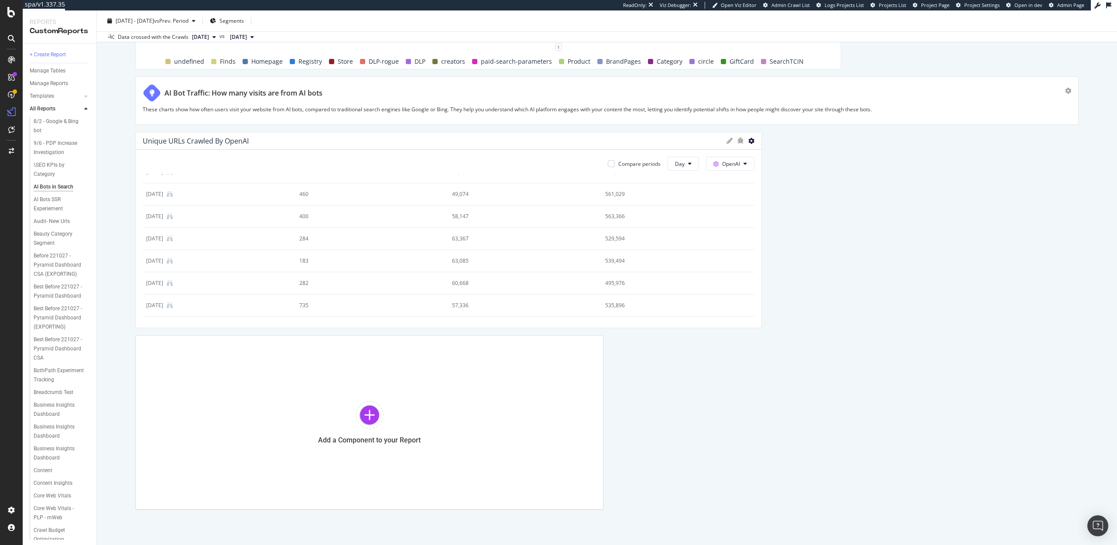
click at [751, 139] on icon at bounding box center [751, 141] width 6 height 6
click at [775, 160] on div "Trend" at bounding box center [794, 154] width 93 height 13
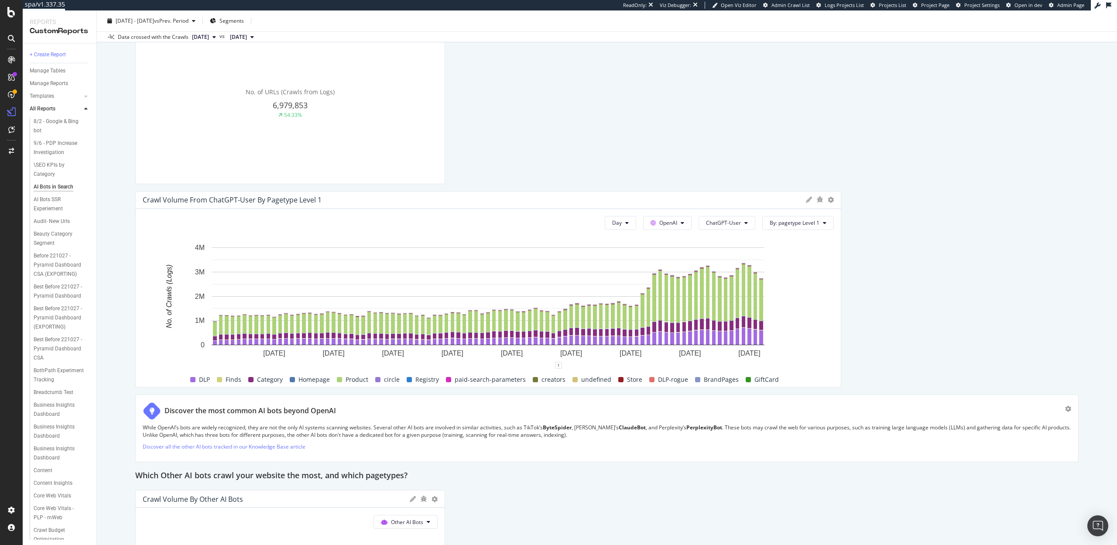
scroll to position [1059, 0]
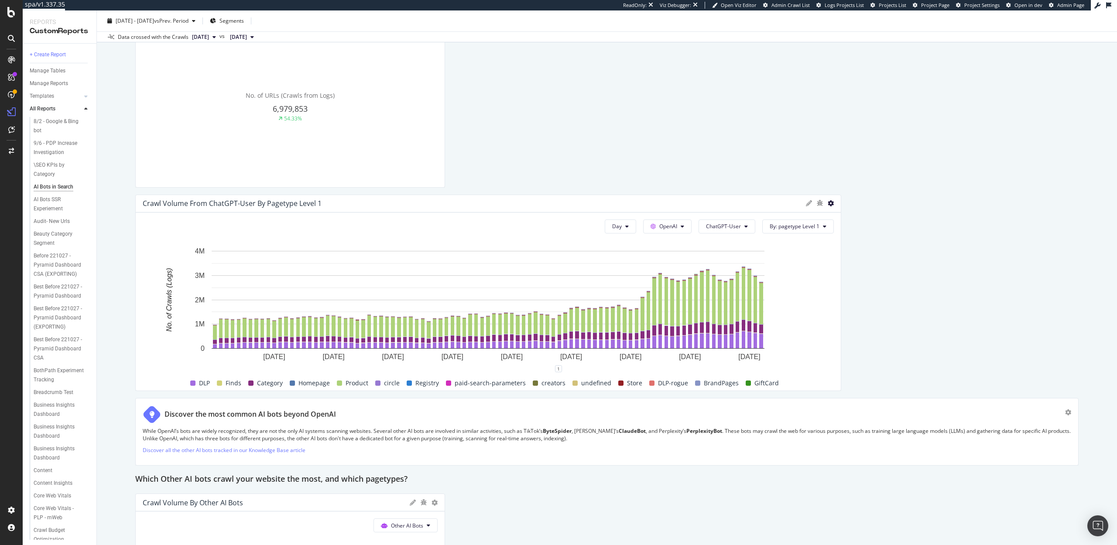
click at [829, 202] on icon at bounding box center [830, 203] width 6 height 6
click at [851, 213] on span "Trend" at bounding box center [881, 217] width 65 height 8
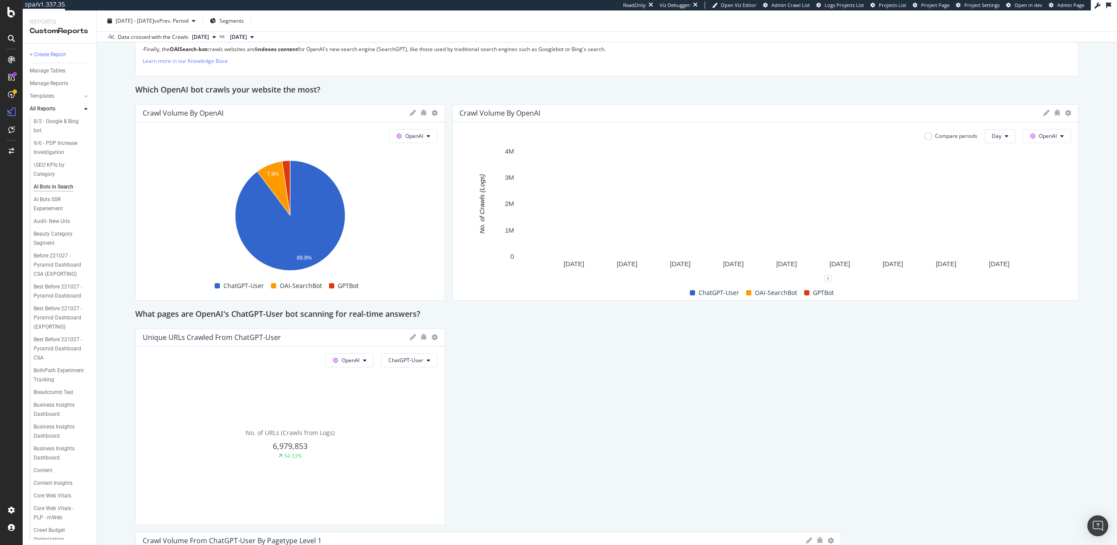
scroll to position [719, 0]
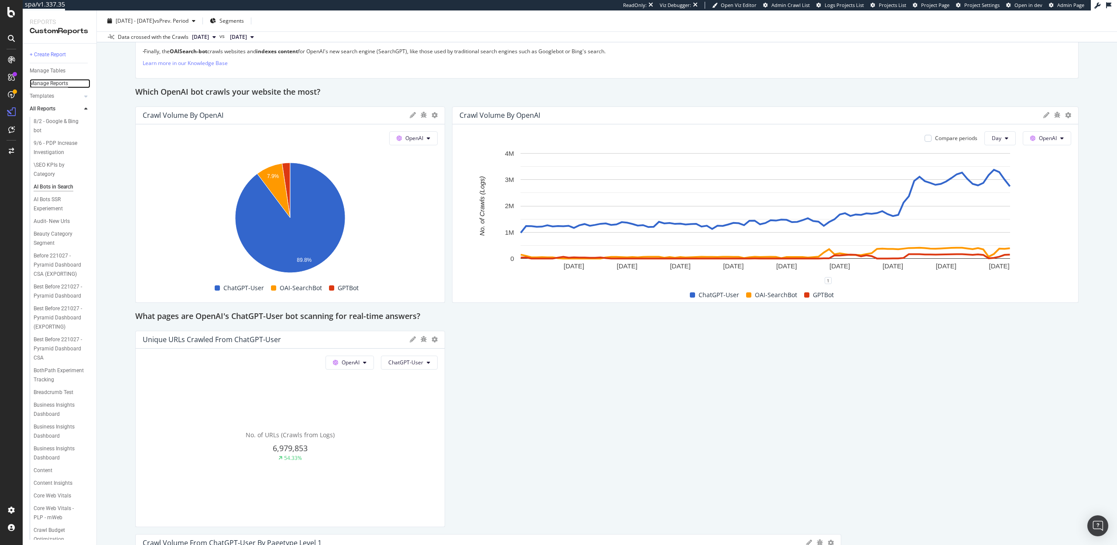
click at [50, 81] on div "Manage Reports" at bounding box center [49, 83] width 38 height 9
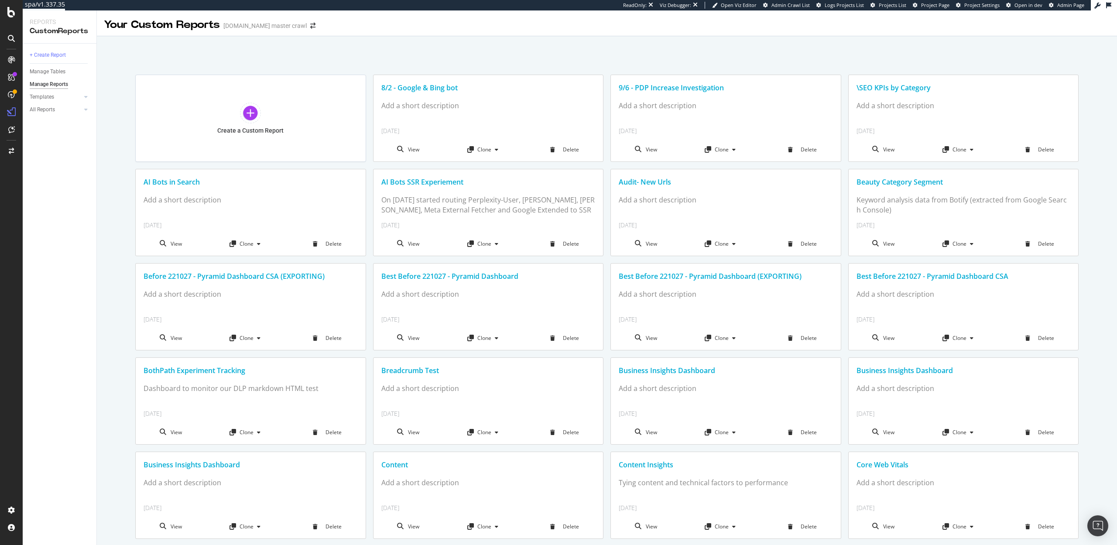
click at [66, 91] on div "Templates" at bounding box center [63, 97] width 67 height 13
click at [51, 93] on div "Templates" at bounding box center [42, 96] width 24 height 9
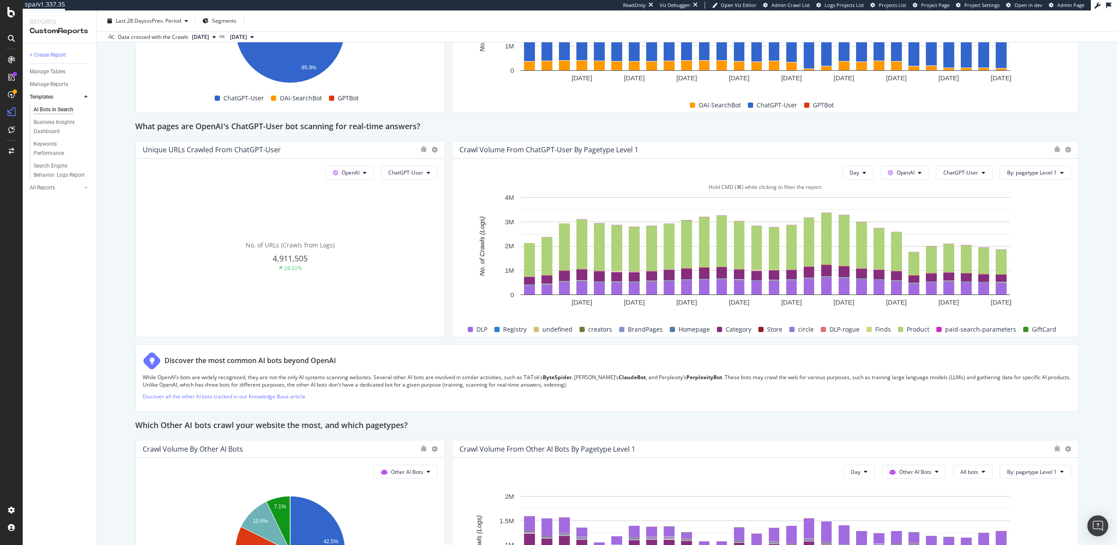
scroll to position [907, 0]
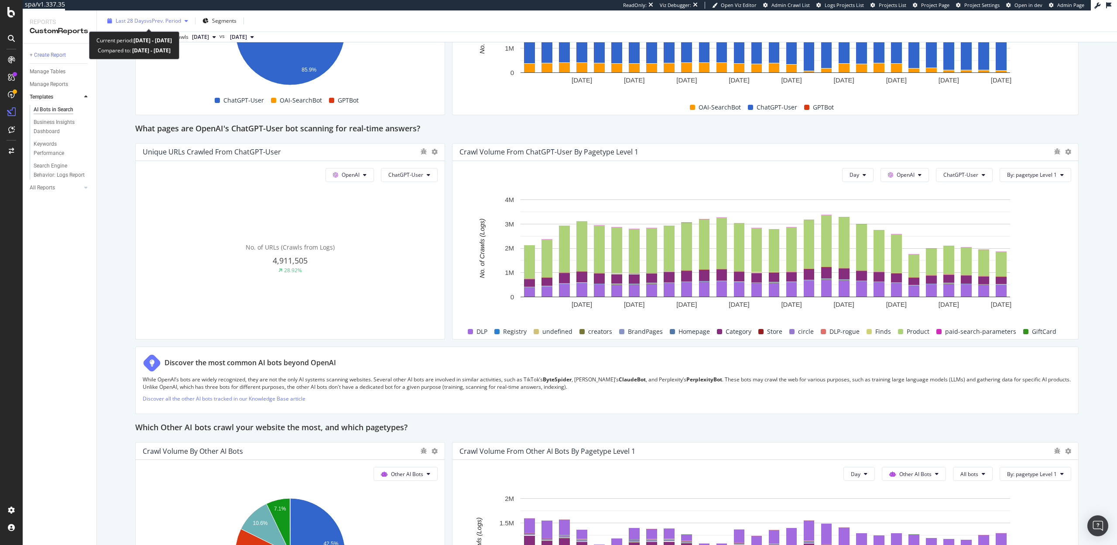
click at [154, 18] on span "vs Prev. Period" at bounding box center [164, 20] width 34 height 7
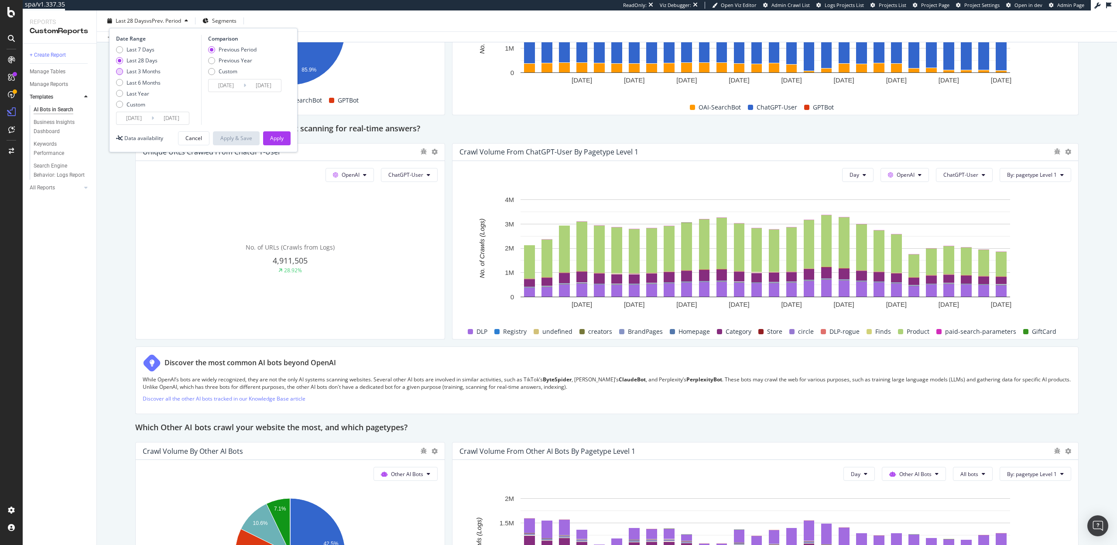
click at [146, 68] on div "Last 3 Months" at bounding box center [143, 71] width 34 height 7
type input "[DATE]"
click at [272, 136] on div "Apply" at bounding box center [277, 137] width 14 height 7
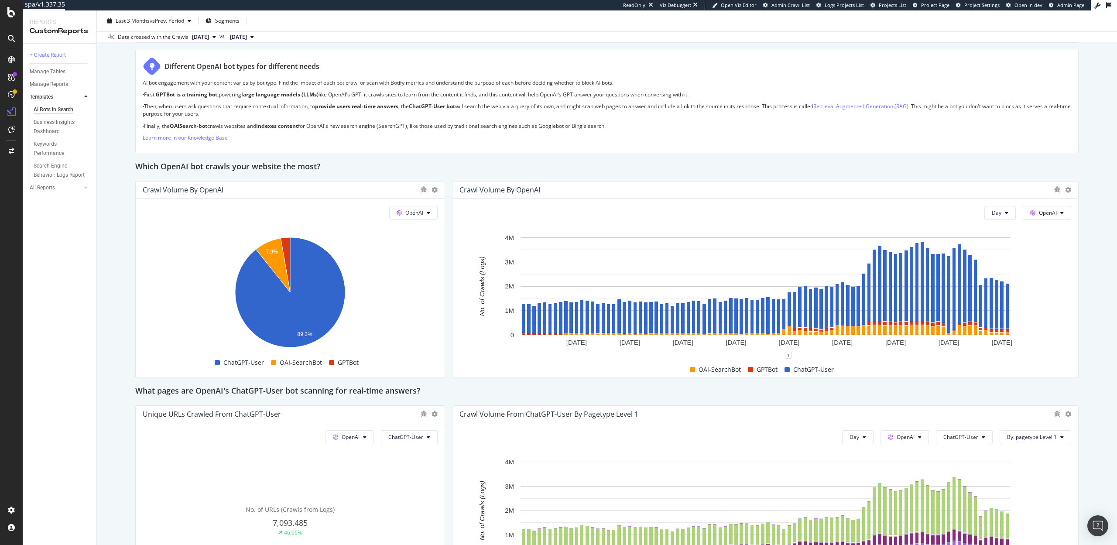
scroll to position [815, 0]
